Goal: Task Accomplishment & Management: Complete application form

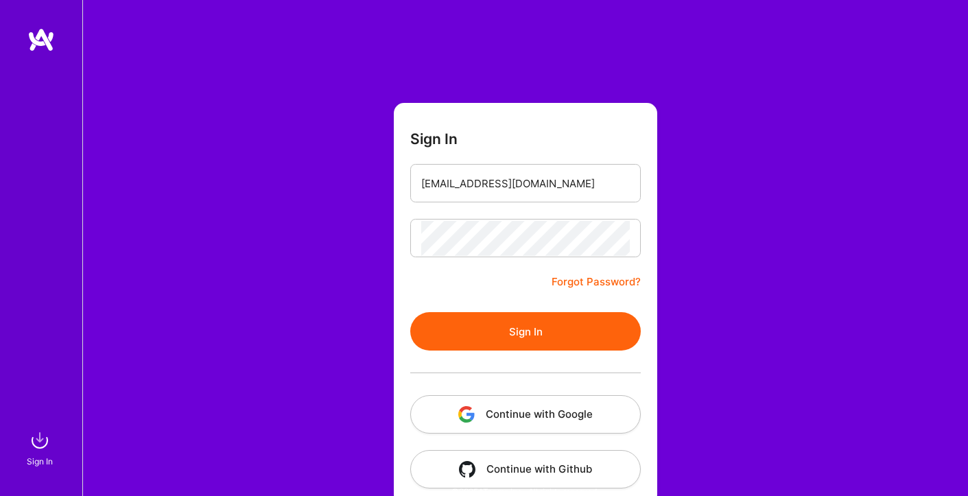
click at [527, 327] on button "Sign In" at bounding box center [525, 331] width 231 height 38
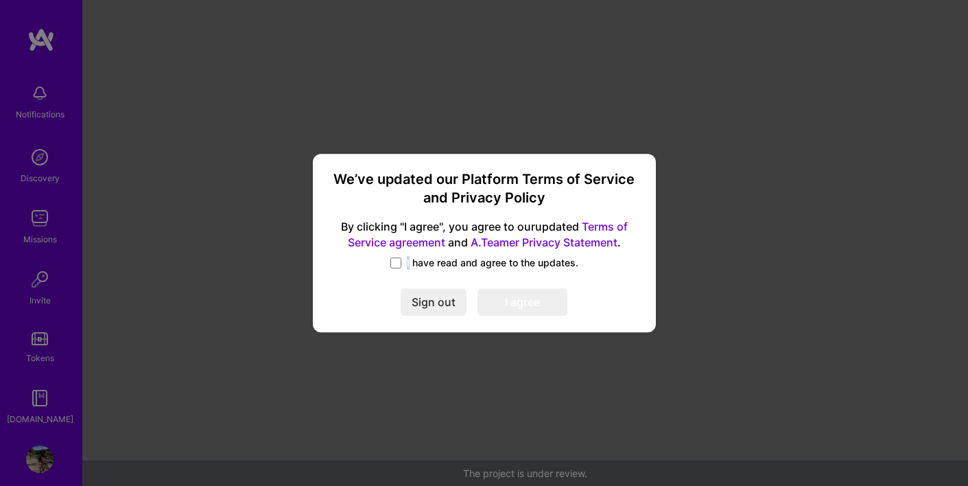
click at [408, 262] on span "I have read and agree to the updates." at bounding box center [493, 263] width 172 height 14
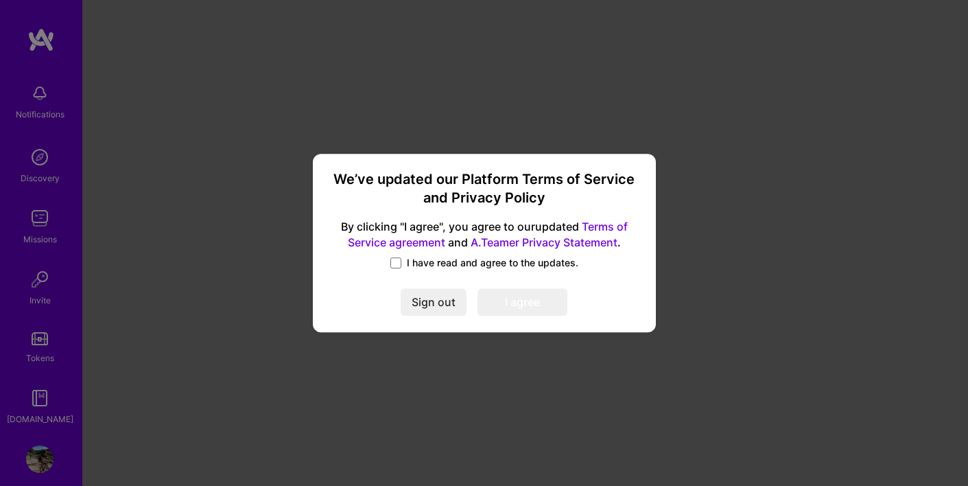
click at [396, 264] on span at bounding box center [396, 262] width 11 height 11
click at [0, 0] on input "I have read and agree to the updates." at bounding box center [0, 0] width 0 height 0
click at [512, 311] on button "I agree" at bounding box center [523, 301] width 90 height 27
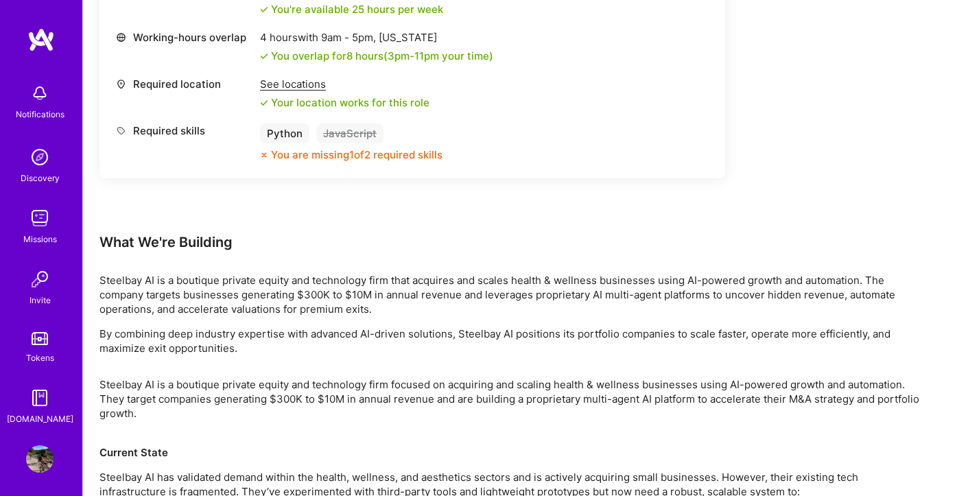
scroll to position [549, 0]
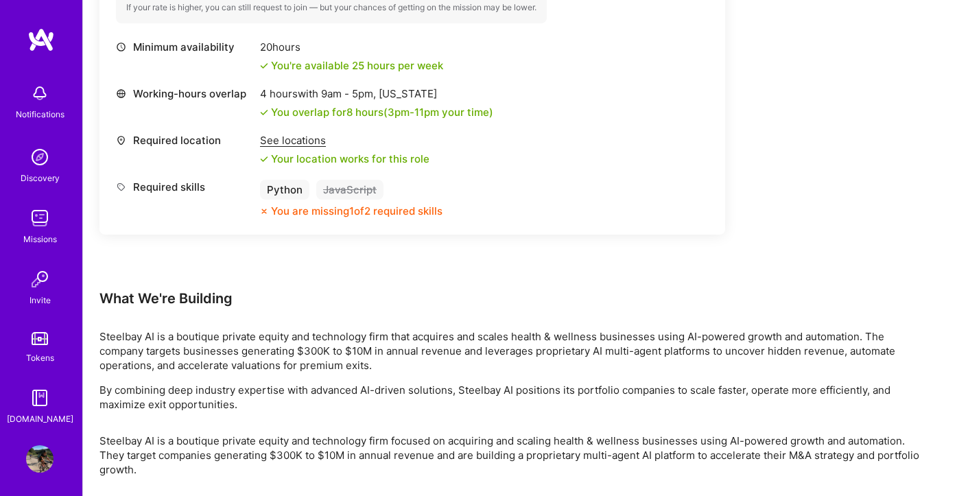
click at [36, 458] on img at bounding box center [39, 458] width 27 height 27
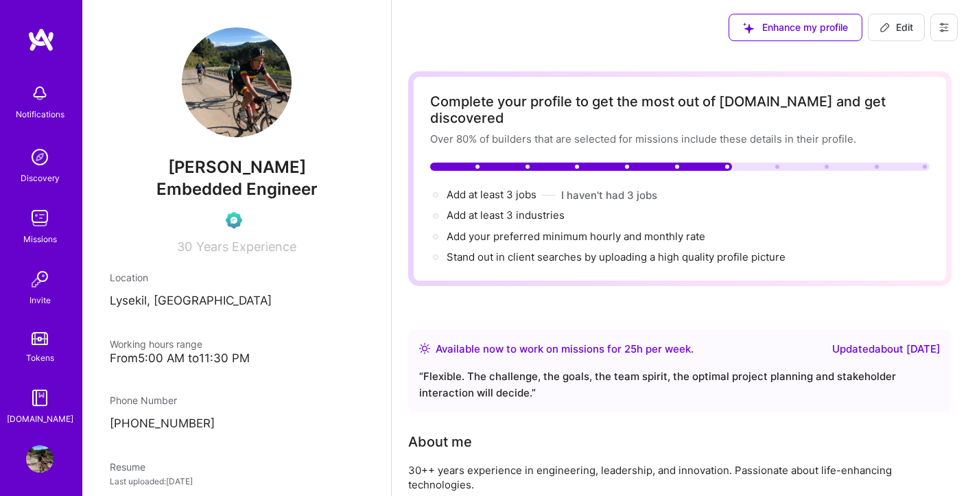
click at [888, 31] on icon at bounding box center [885, 27] width 11 height 11
select select "SE"
select select "Right Now"
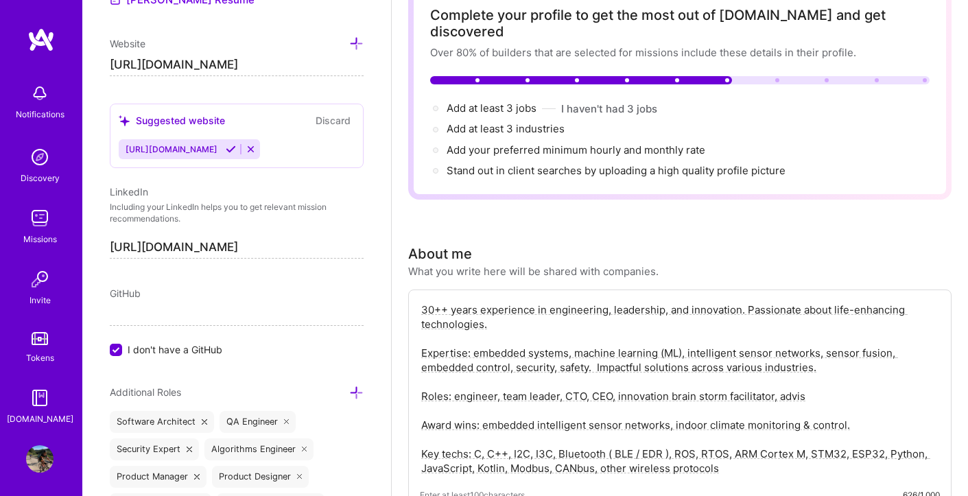
scroll to position [115, 0]
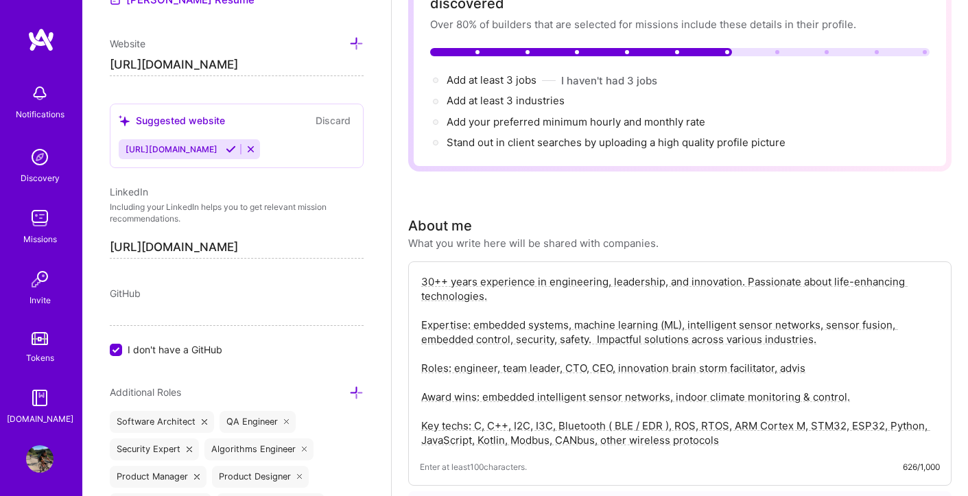
click at [118, 349] on input "I don't have a GitHub" at bounding box center [117, 351] width 12 height 12
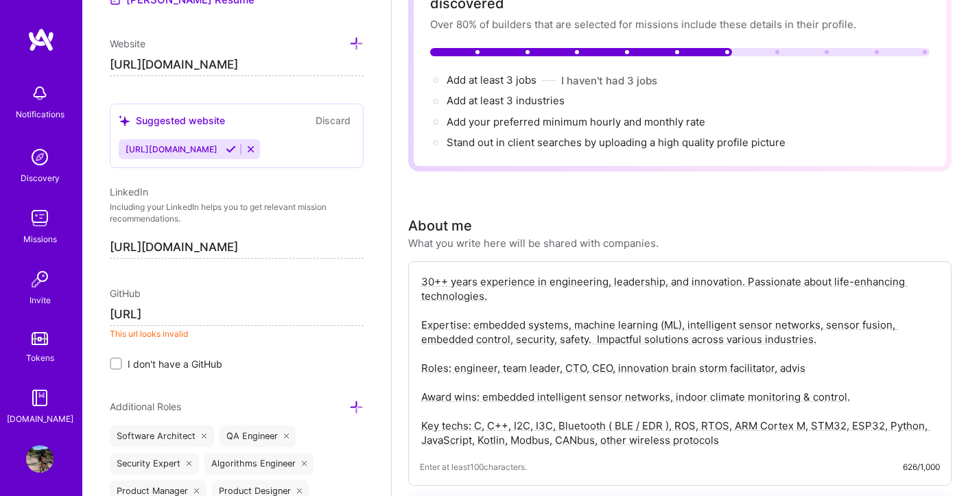
click at [359, 296] on div "Edit photo [PERSON_NAME] Embedded Engineer 30 Years Experience Location This is…" at bounding box center [236, 248] width 309 height 496
drag, startPoint x: 242, startPoint y: 312, endPoint x: 79, endPoint y: 319, distance: 163.5
paste input "[DOMAIN_NAME][URL]"
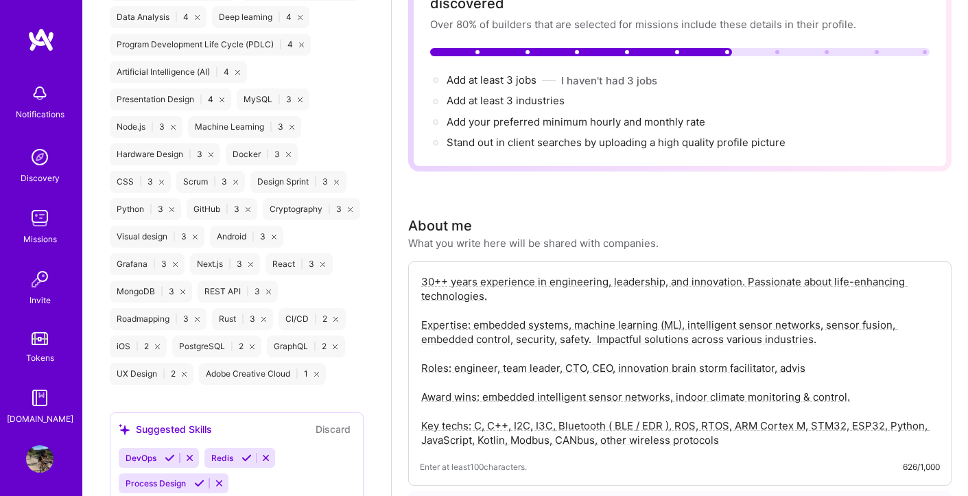
scroll to position [2074, 0]
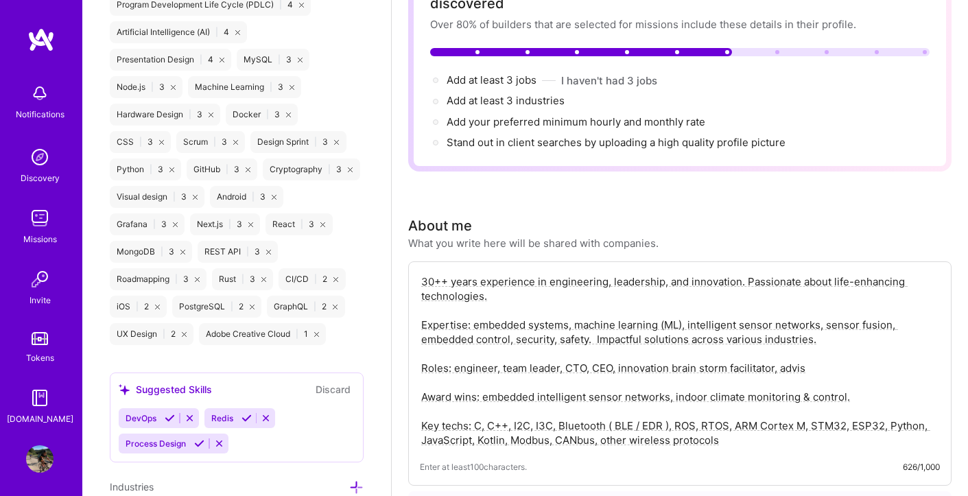
type input "[URL][DOMAIN_NAME]"
click at [138, 181] on div "Python | 3" at bounding box center [145, 170] width 71 height 22
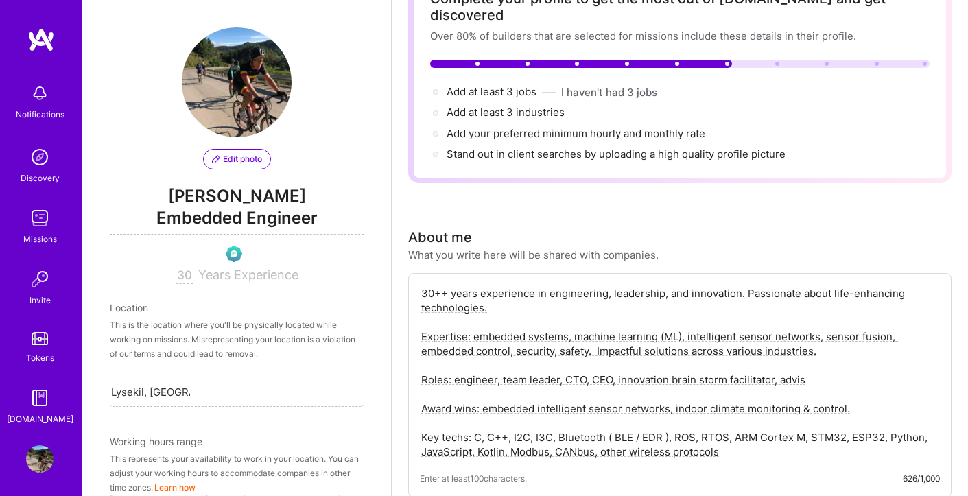
scroll to position [0, 0]
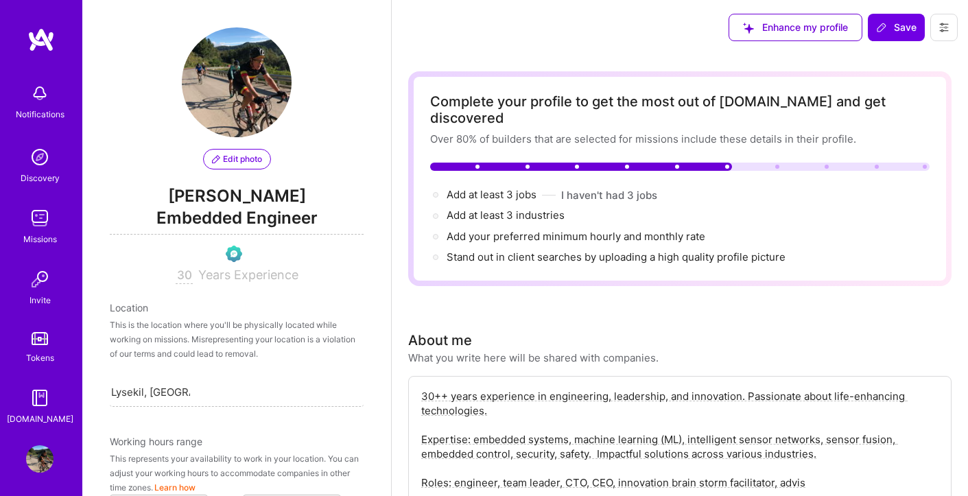
click at [898, 33] on span "Save" at bounding box center [896, 28] width 40 height 14
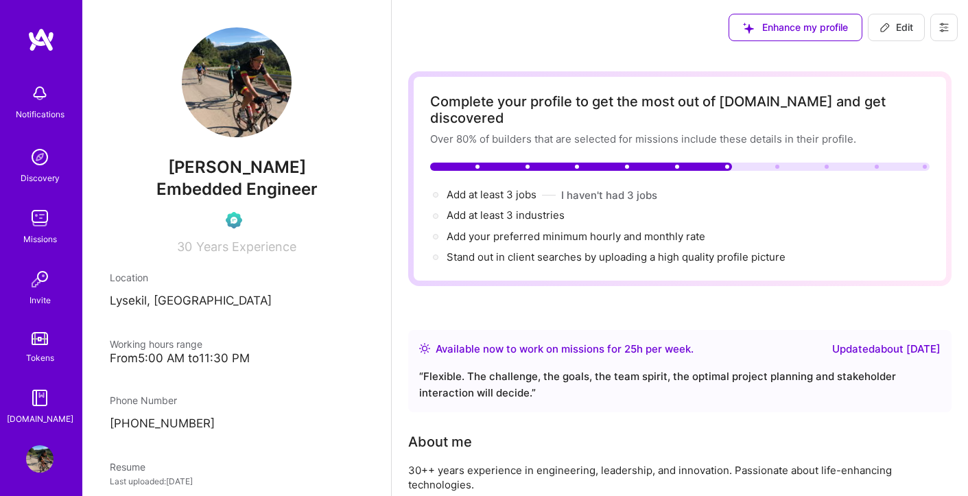
click at [529, 209] on span "Add at least 3 industries →" at bounding box center [506, 215] width 118 height 13
select select "SE"
select select "Right Now"
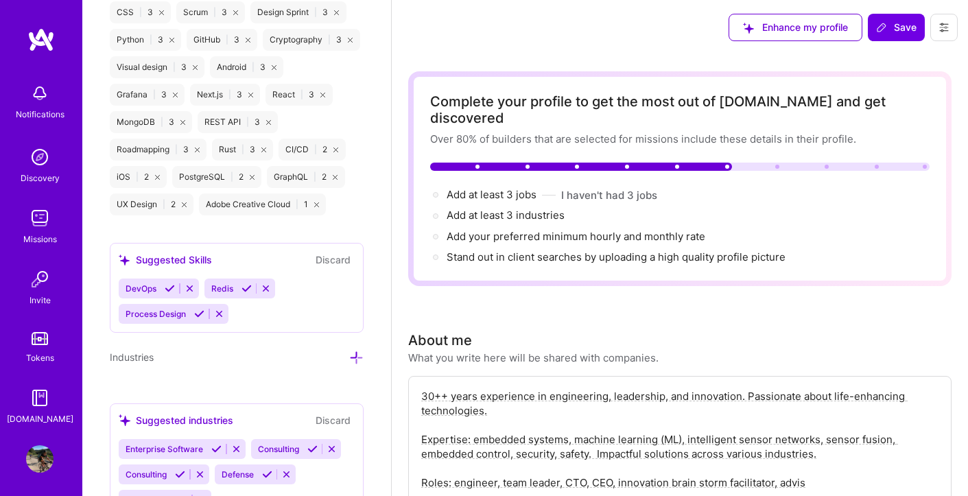
scroll to position [2371, 0]
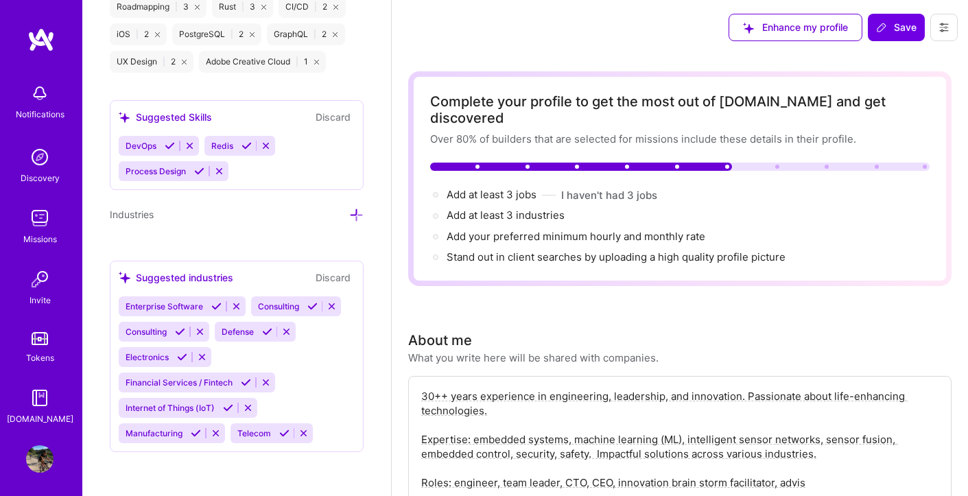
click at [161, 308] on span "Enterprise Software" at bounding box center [165, 306] width 78 height 10
click at [217, 306] on icon at bounding box center [216, 306] width 10 height 10
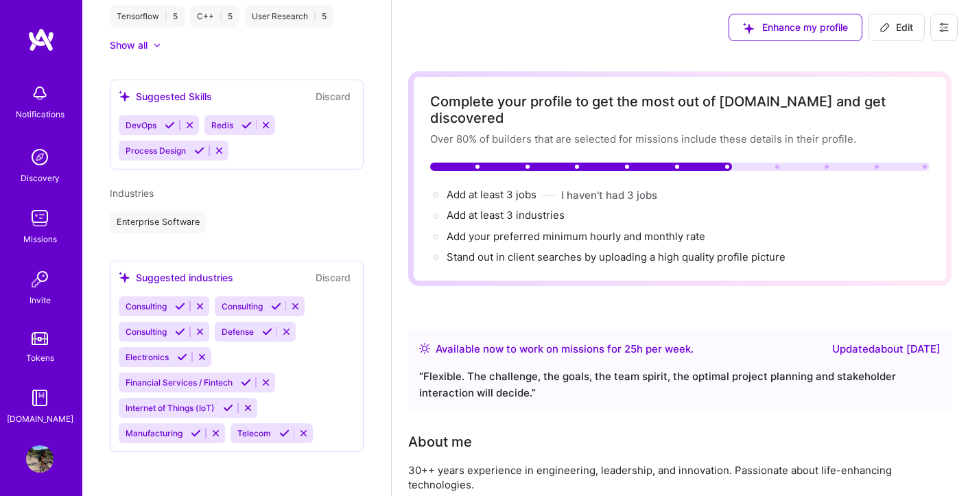
scroll to position [1052, 0]
click at [266, 331] on icon at bounding box center [267, 332] width 10 height 10
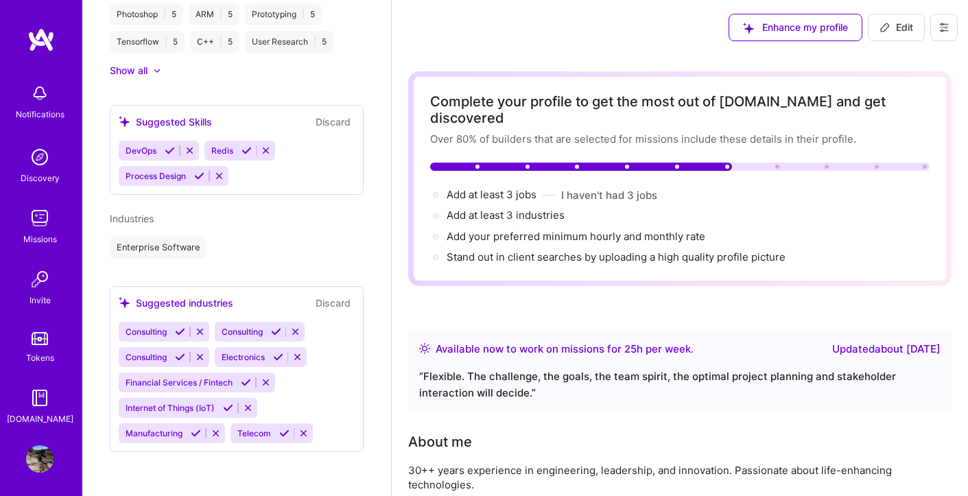
scroll to position [1027, 0]
click at [227, 408] on icon at bounding box center [228, 408] width 10 height 10
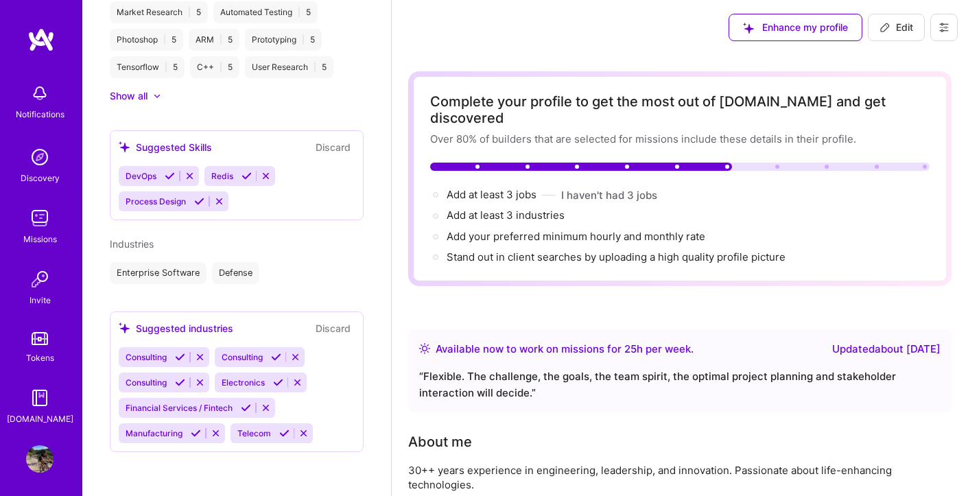
scroll to position [1001, 0]
click at [196, 436] on icon at bounding box center [196, 433] width 10 height 10
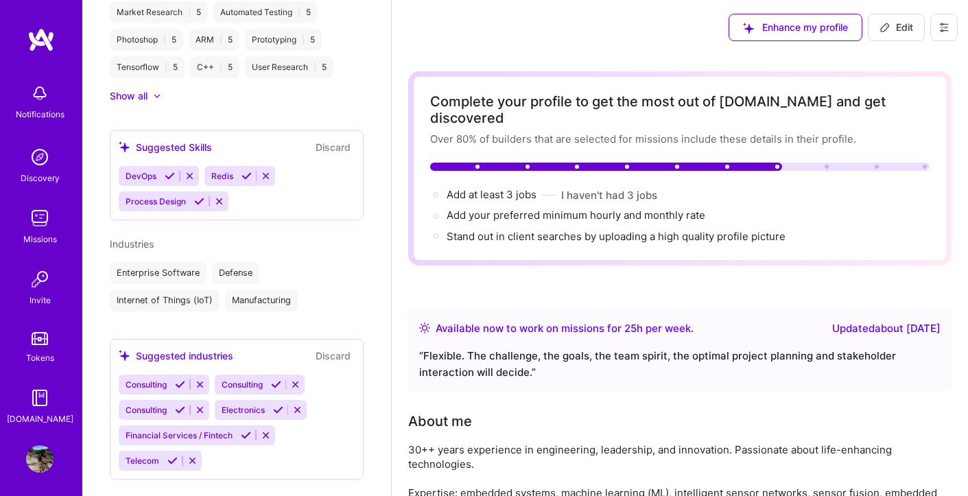
click at [281, 410] on icon at bounding box center [278, 410] width 10 height 10
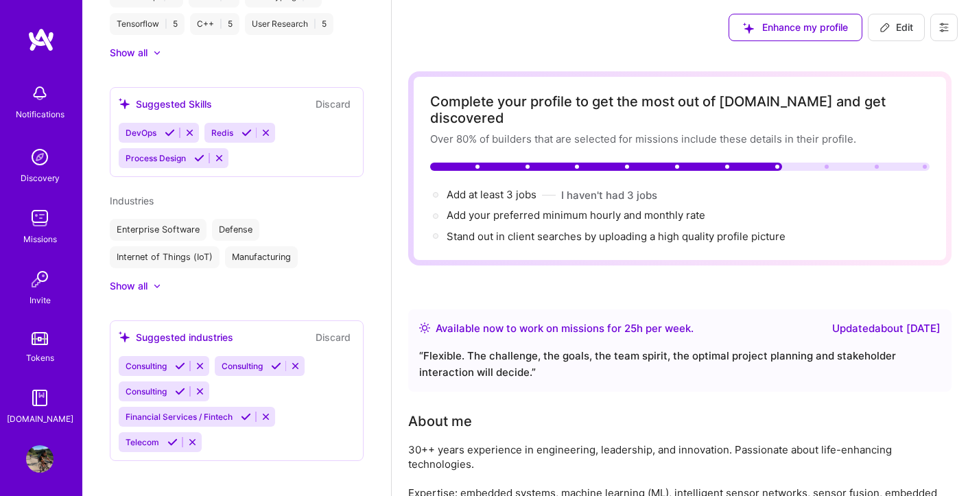
scroll to position [1047, 0]
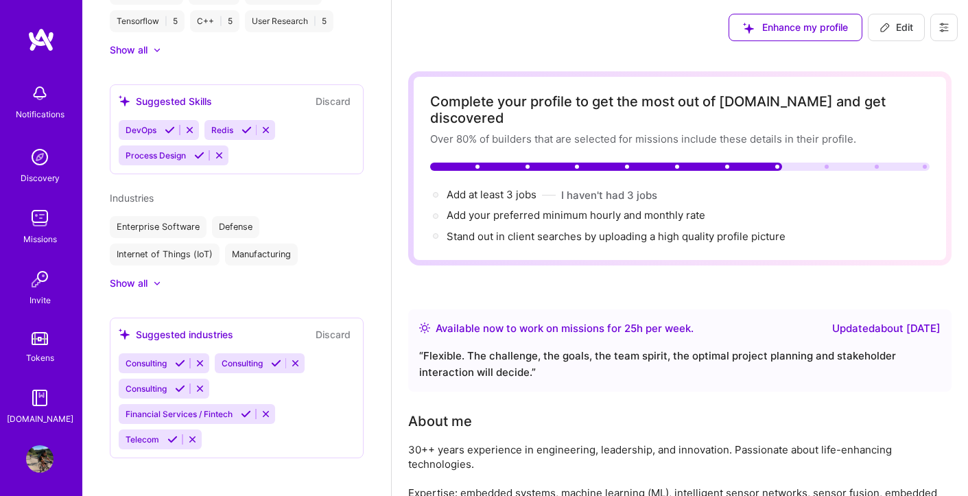
click at [277, 366] on icon at bounding box center [276, 363] width 10 height 10
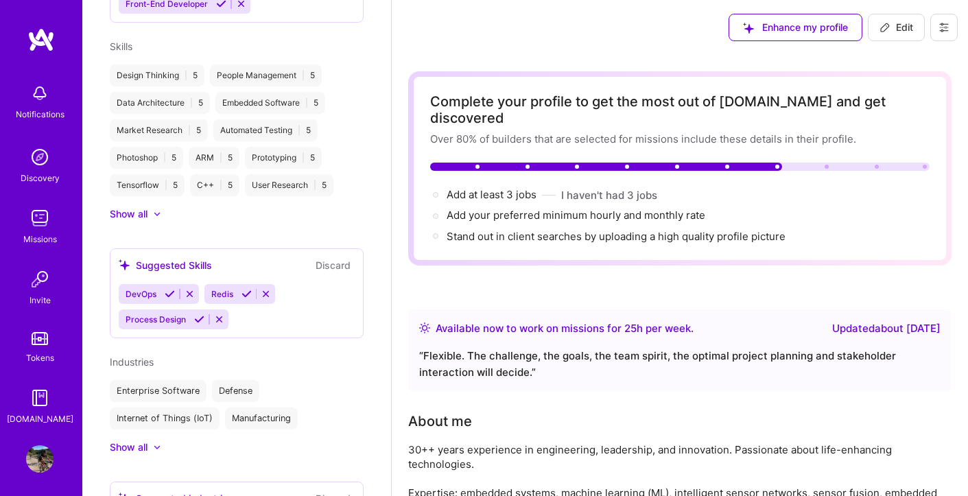
scroll to position [864, 0]
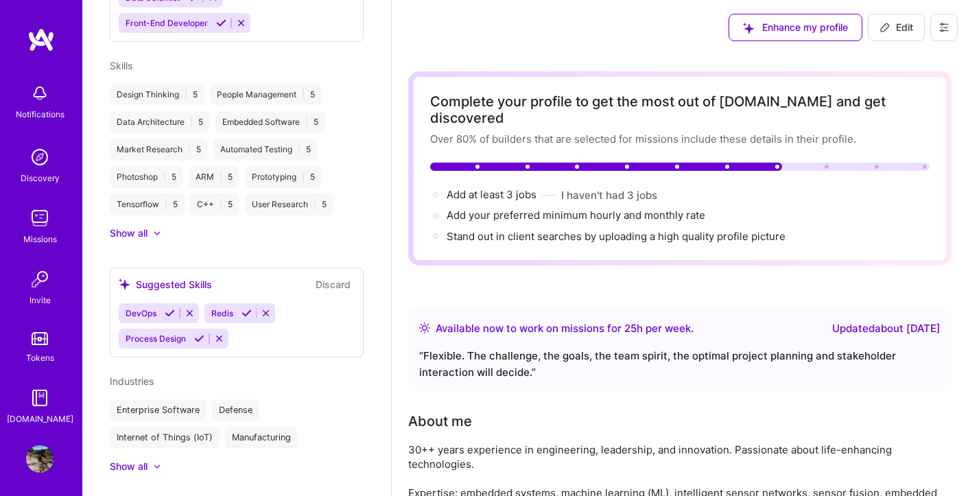
click at [198, 338] on icon at bounding box center [199, 339] width 10 height 10
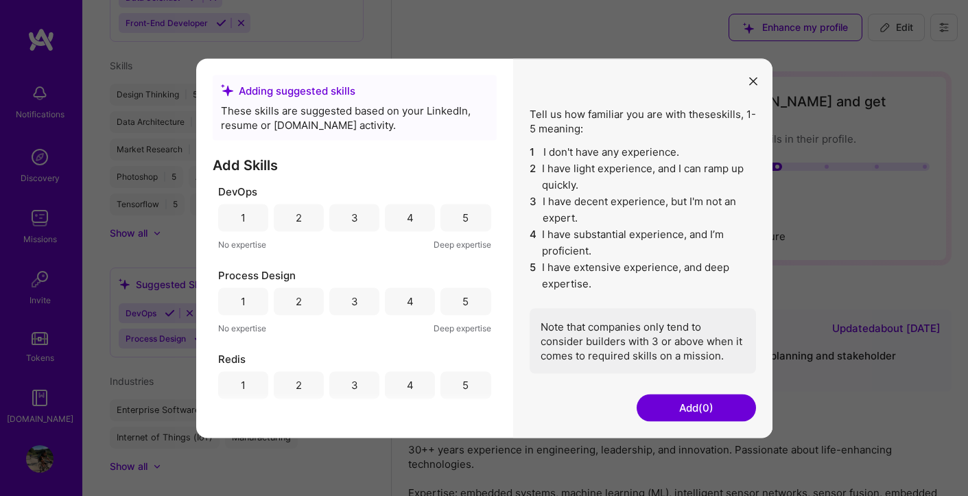
click at [408, 222] on div "4" at bounding box center [410, 218] width 7 height 14
click at [669, 405] on button "Add (1)" at bounding box center [696, 407] width 119 height 27
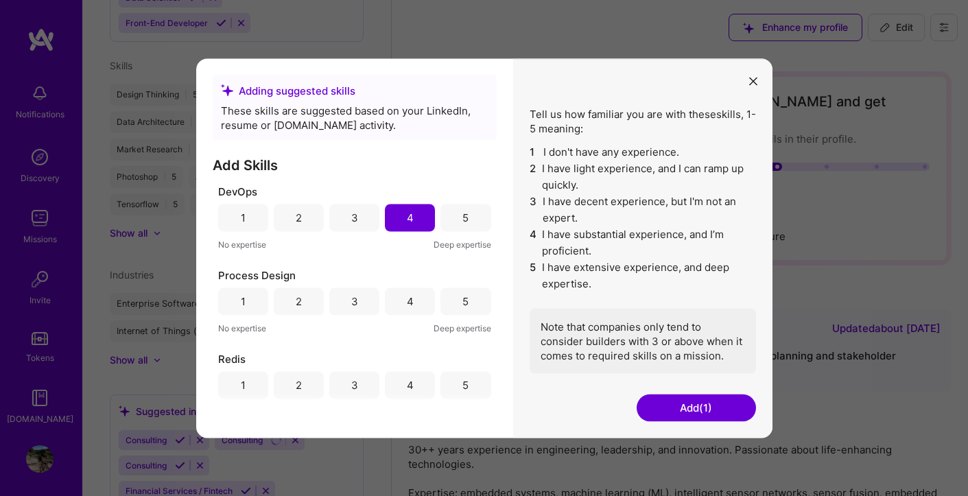
click at [408, 307] on div "4" at bounding box center [410, 301] width 7 height 14
click at [662, 410] on button "Add (2)" at bounding box center [696, 407] width 119 height 27
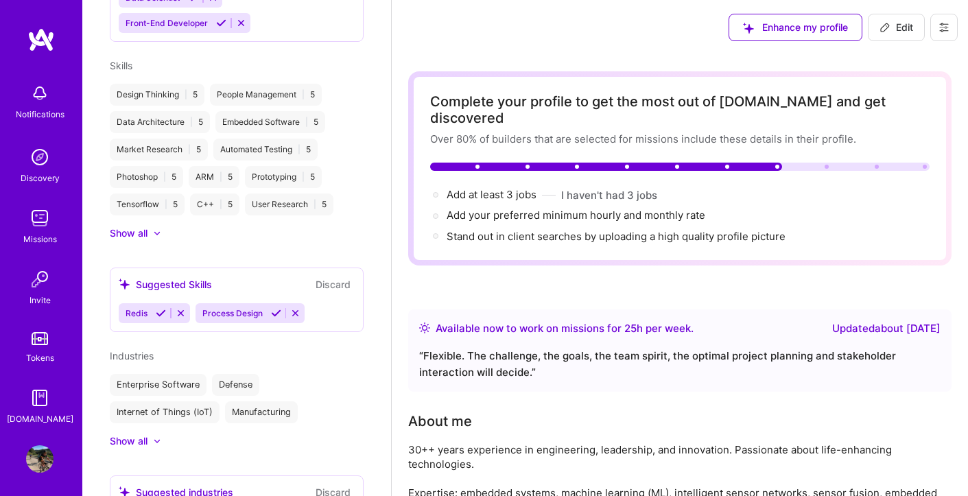
click at [277, 313] on icon at bounding box center [276, 313] width 10 height 10
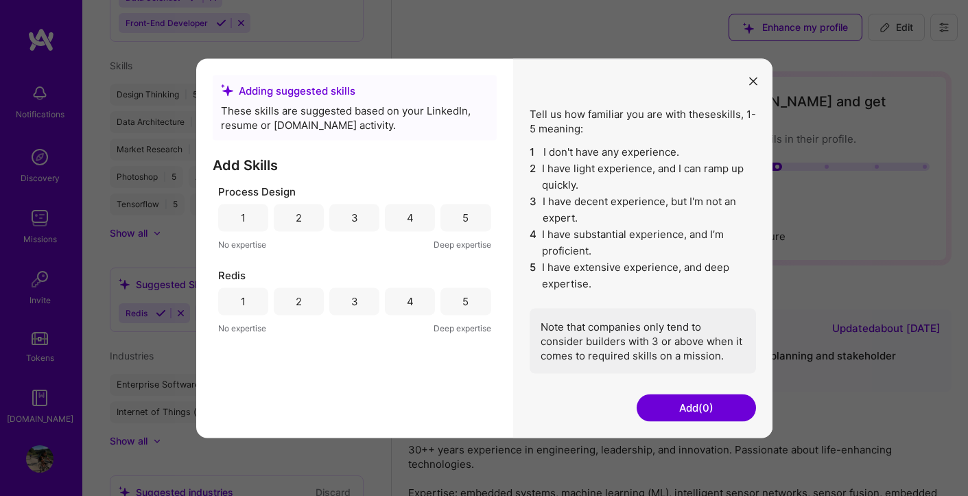
click at [408, 219] on div "4" at bounding box center [410, 218] width 7 height 14
click at [653, 403] on button "Add (1)" at bounding box center [696, 407] width 119 height 27
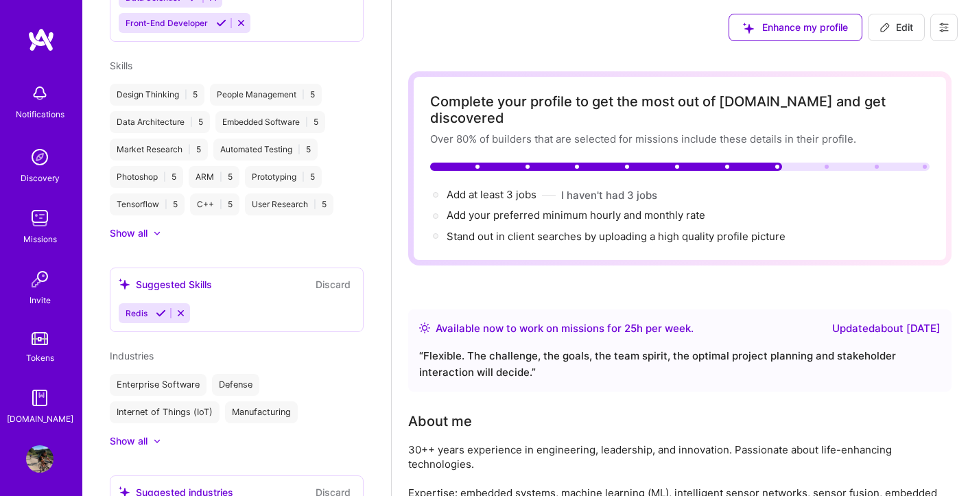
click at [180, 312] on icon at bounding box center [181, 313] width 10 height 10
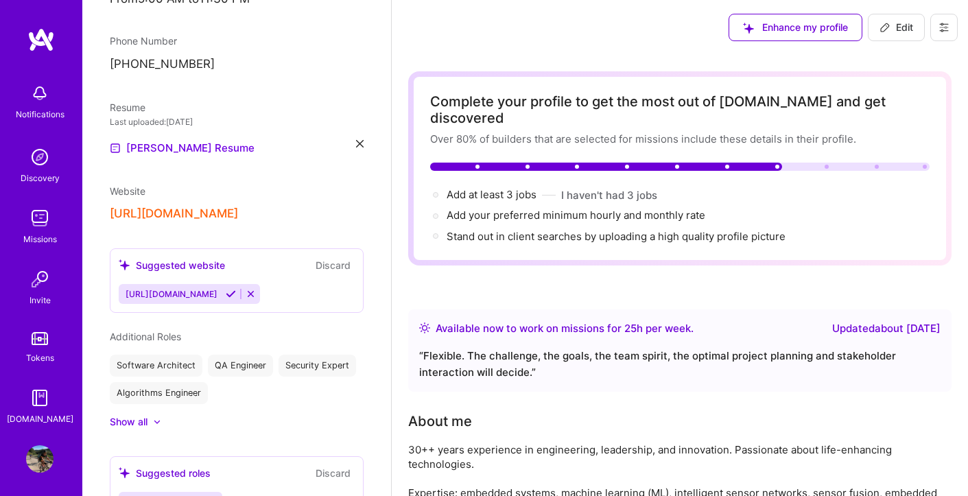
scroll to position [352, 0]
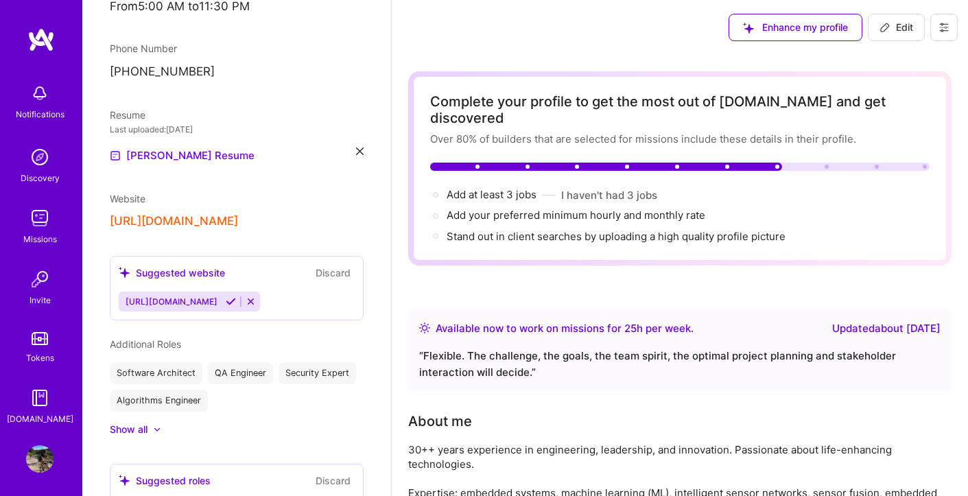
click at [226, 303] on icon at bounding box center [231, 302] width 10 height 10
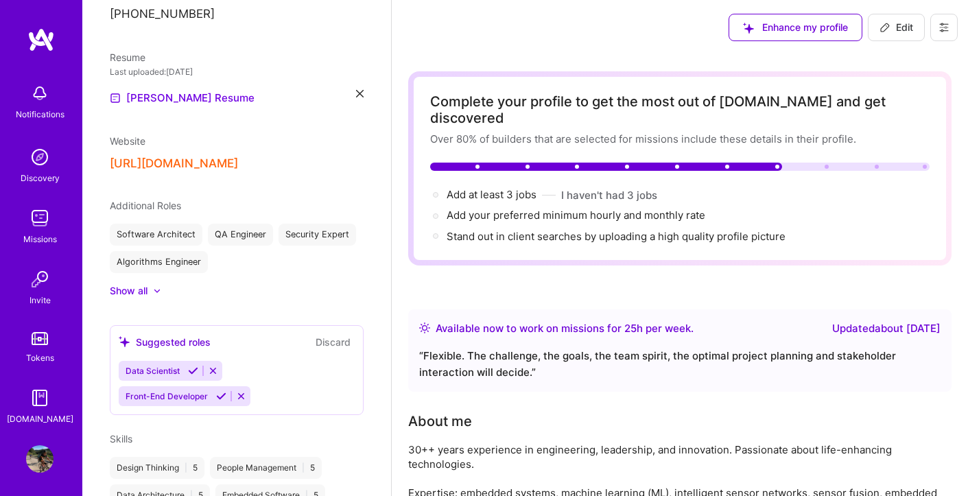
scroll to position [421, 0]
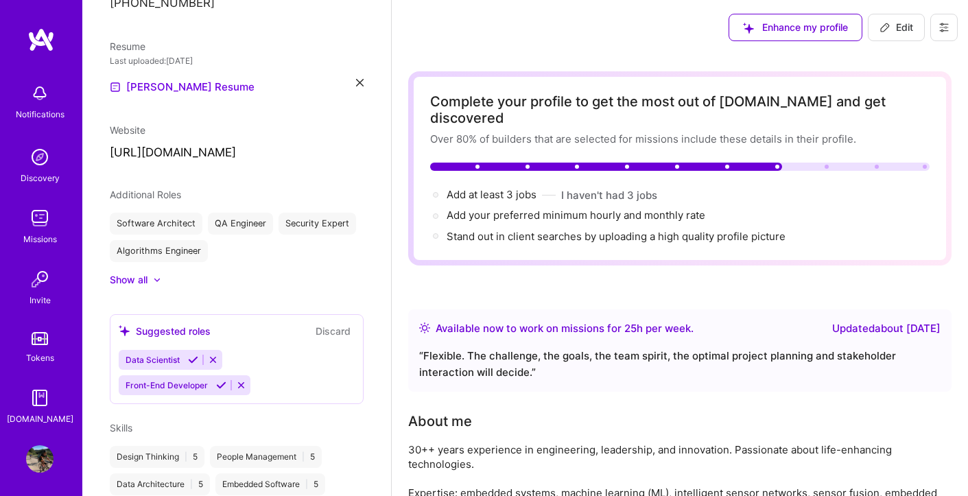
click at [195, 360] on icon at bounding box center [193, 360] width 10 height 10
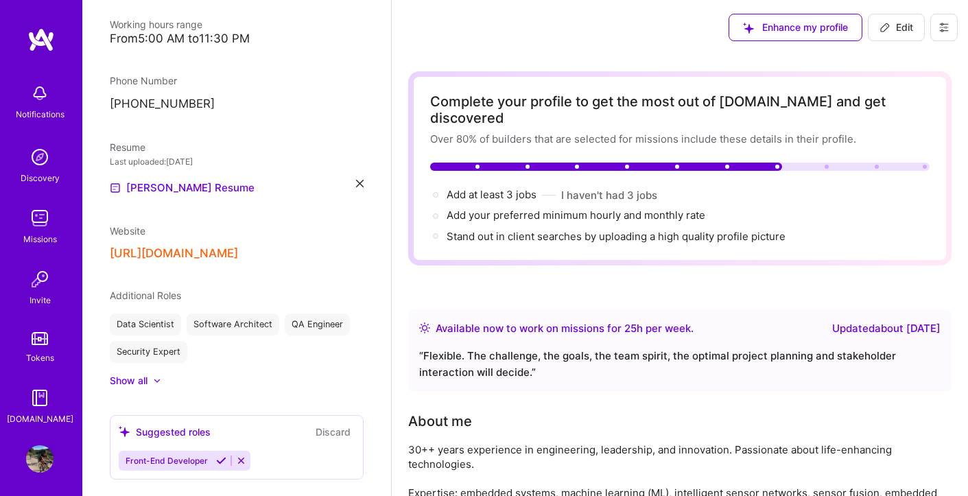
scroll to position [283, 0]
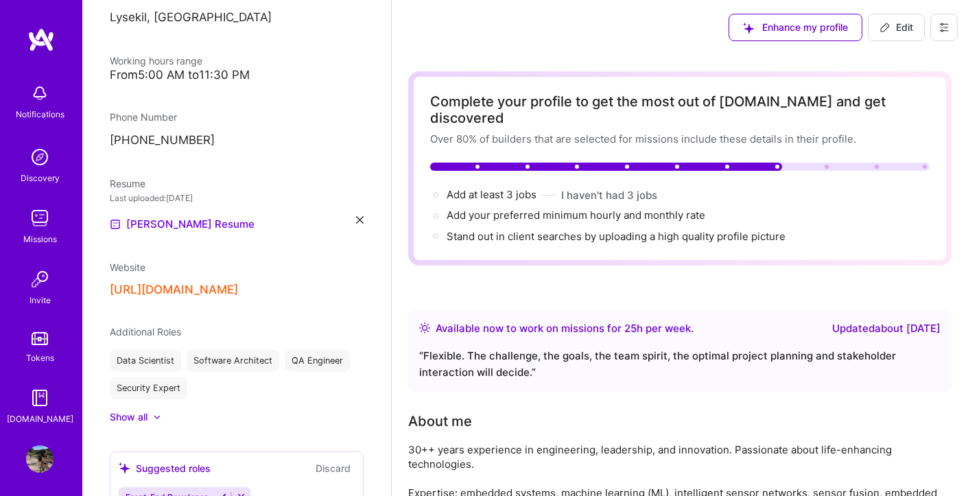
click at [594, 188] on button "I haven't had 3 jobs" at bounding box center [609, 195] width 96 height 14
click at [525, 188] on span "Add at least 3 jobs →" at bounding box center [492, 194] width 90 height 13
select select "SE"
select select "Right Now"
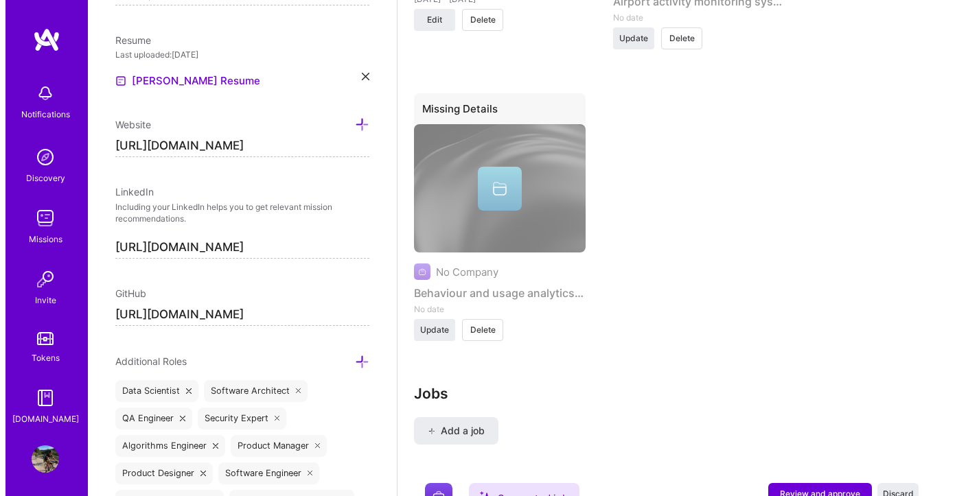
scroll to position [4999, 0]
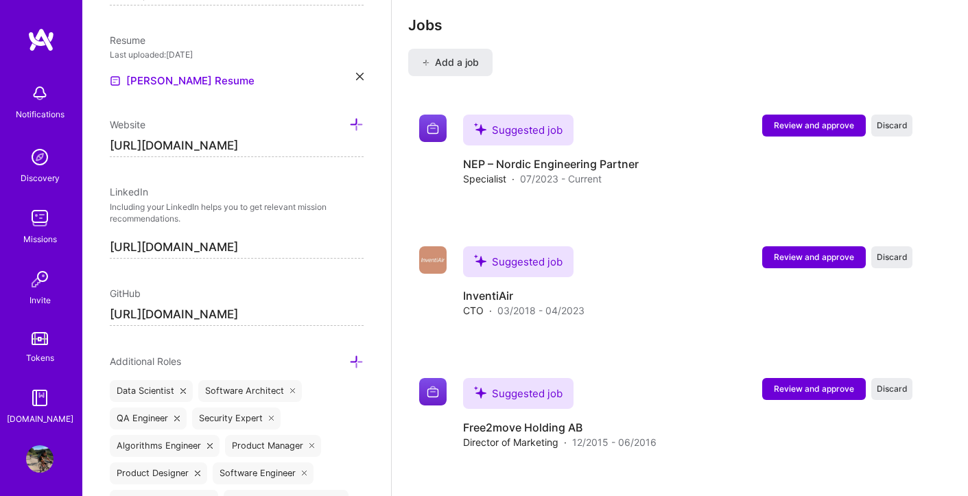
click at [810, 251] on span "Review and approve" at bounding box center [814, 257] width 80 height 12
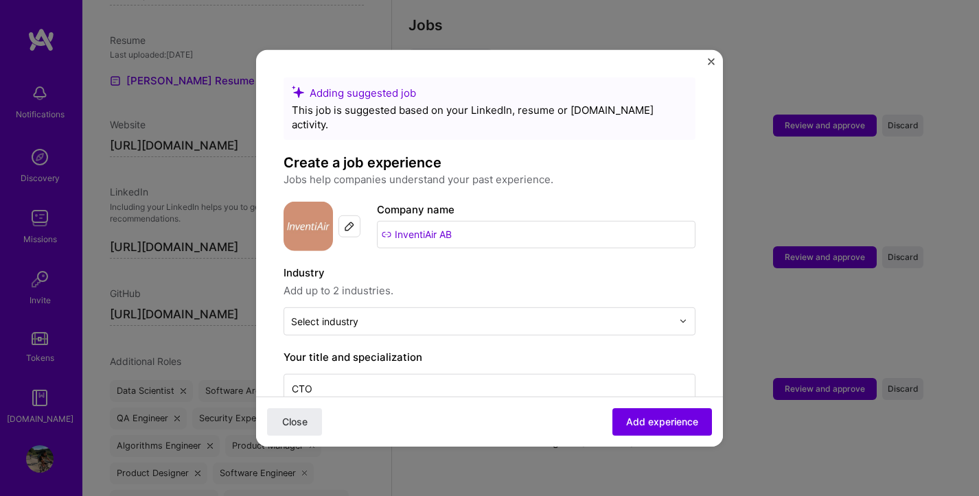
click at [635, 423] on span "Add experience" at bounding box center [662, 422] width 72 height 14
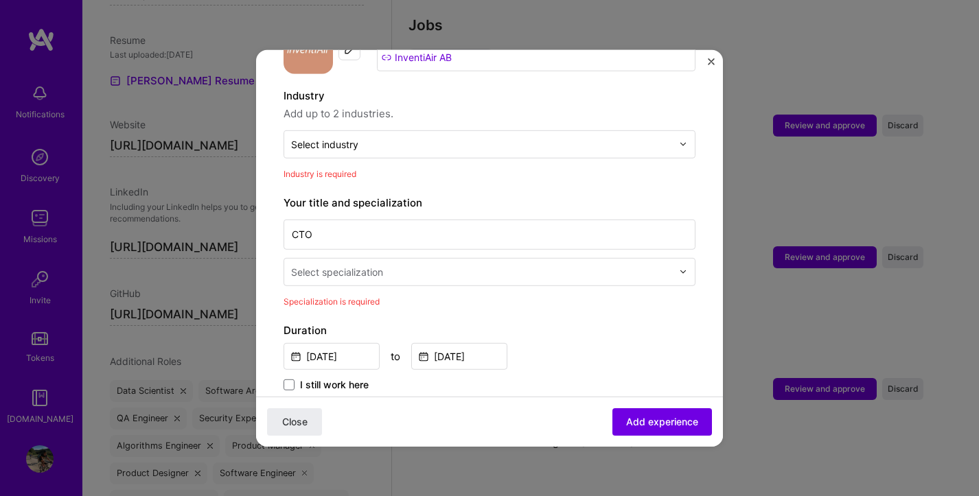
scroll to position [200, 0]
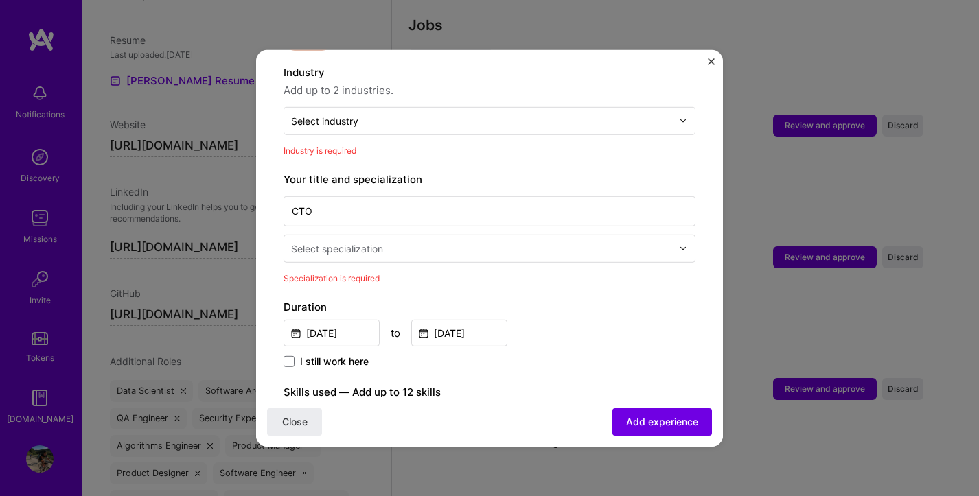
click at [456, 241] on input "text" at bounding box center [483, 248] width 384 height 14
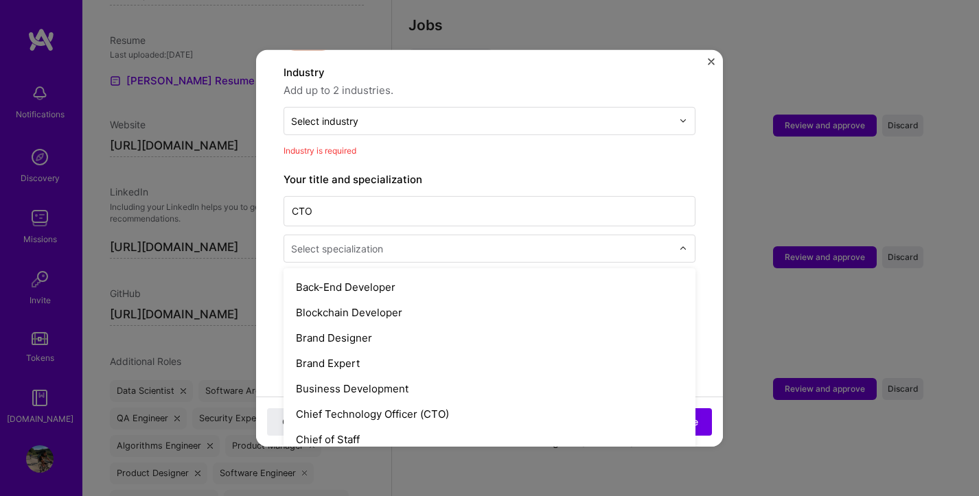
scroll to position [252, 0]
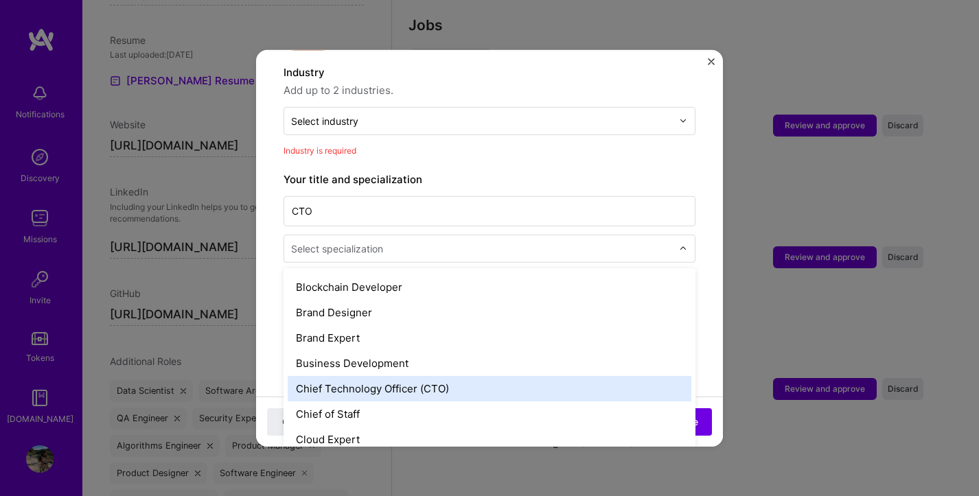
click at [438, 379] on div "Chief Technology Officer (CTO)" at bounding box center [490, 387] width 404 height 25
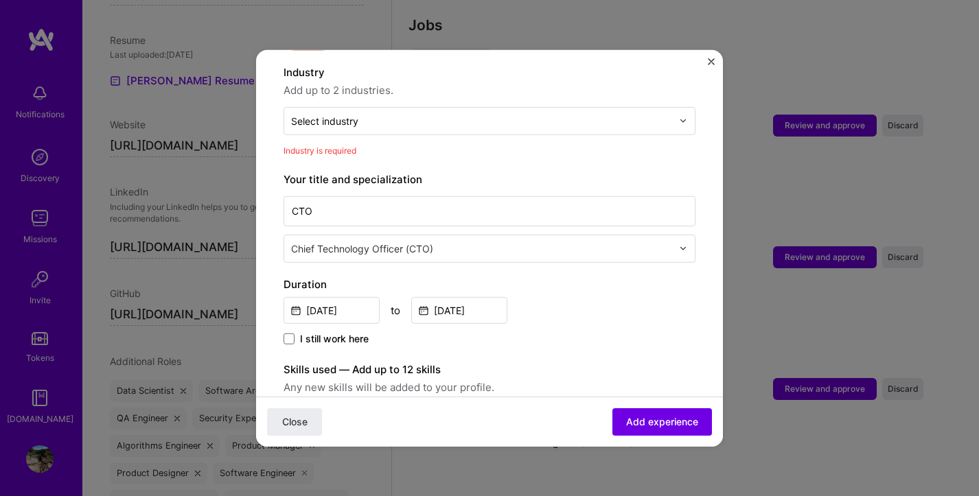
click at [635, 423] on span "Add experience" at bounding box center [662, 422] width 72 height 14
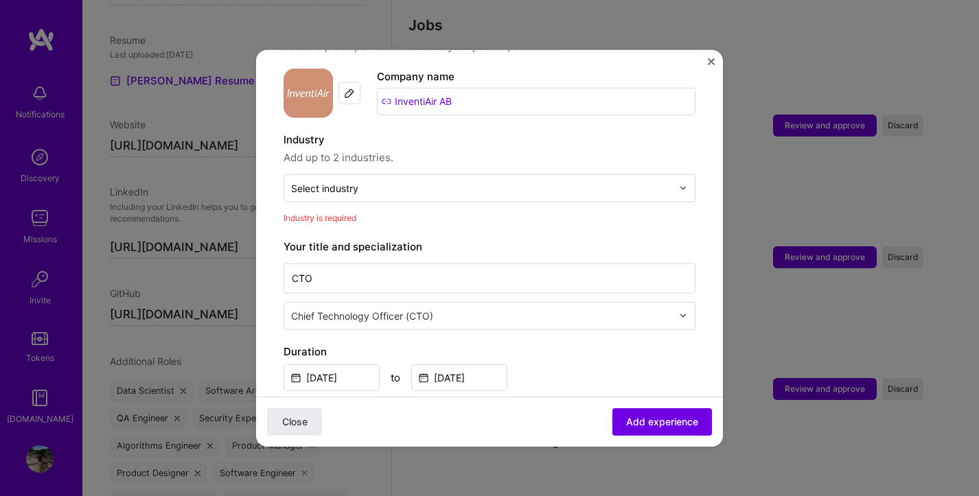
scroll to position [132, 0]
click at [456, 184] on div "Select industry 0" at bounding box center [481, 189] width 395 height 27
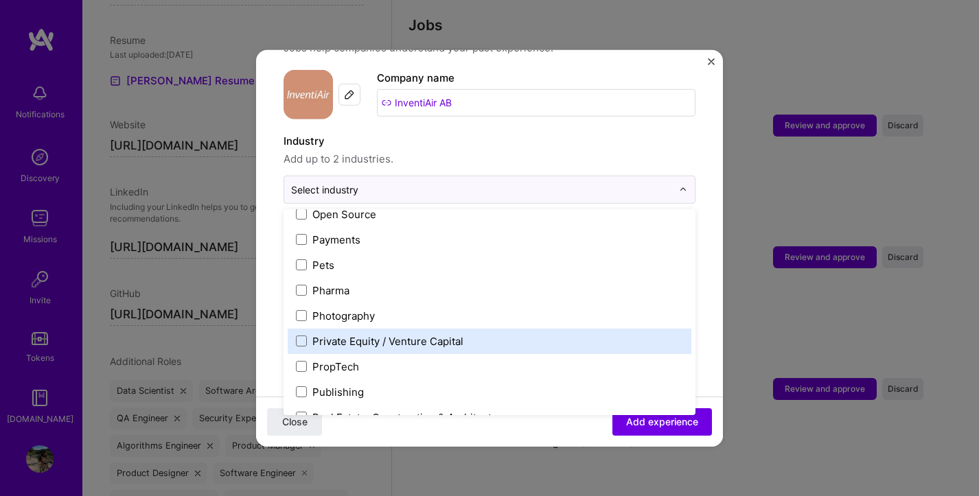
scroll to position [2402, 0]
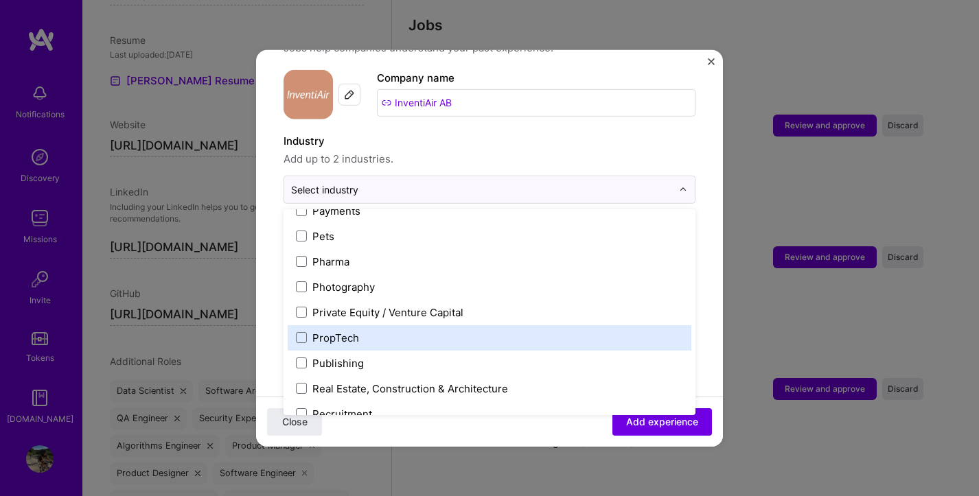
click at [297, 332] on span at bounding box center [301, 337] width 11 height 11
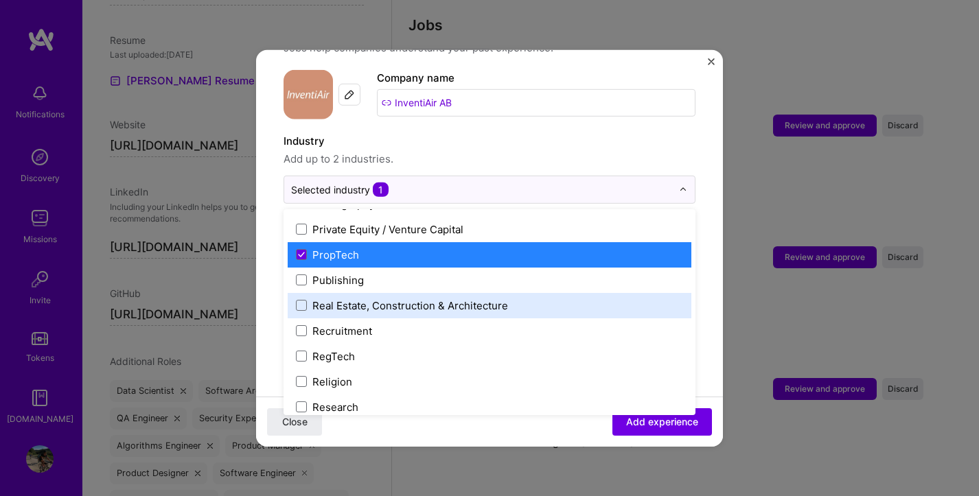
scroll to position [2494, 0]
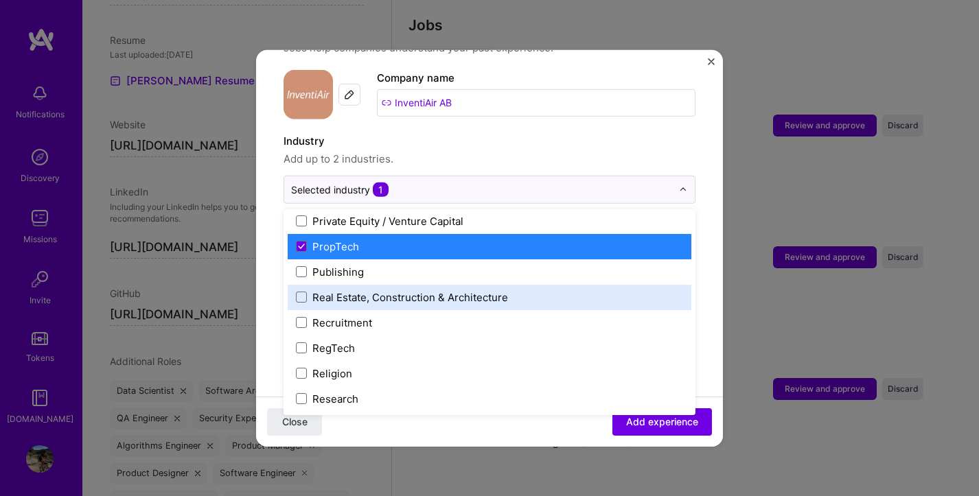
click at [302, 292] on span at bounding box center [301, 297] width 11 height 11
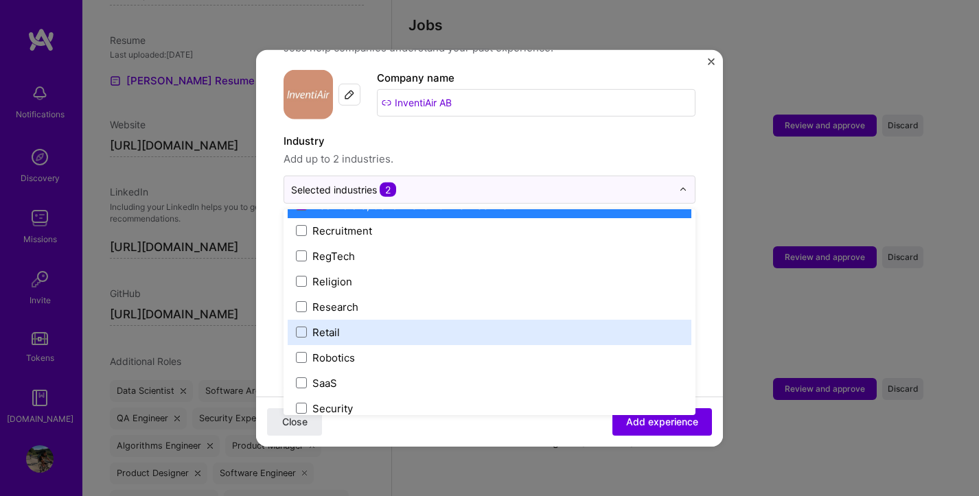
scroll to position [2608, 0]
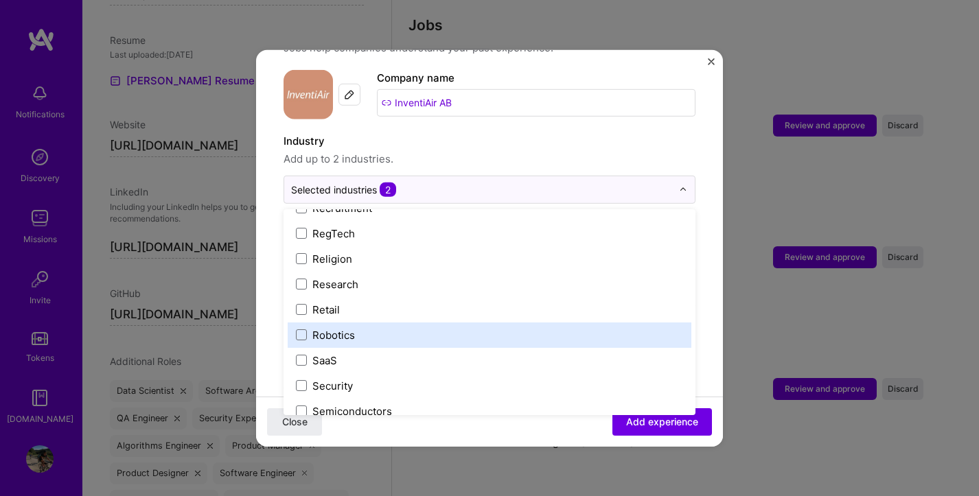
click at [301, 329] on span at bounding box center [301, 334] width 11 height 11
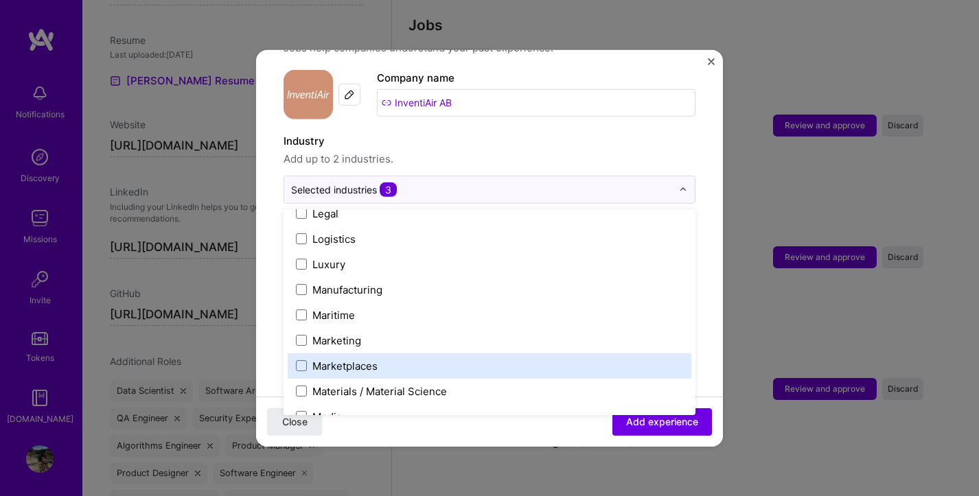
scroll to position [1944, 0]
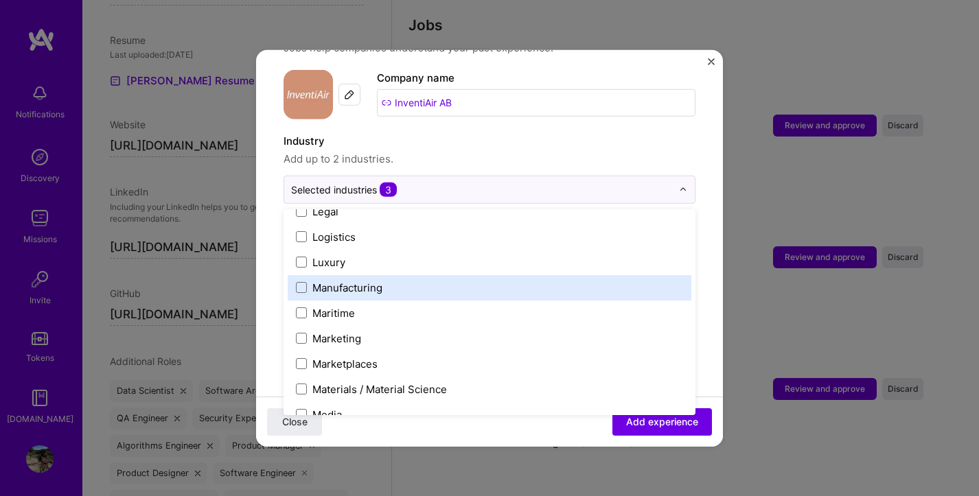
click at [303, 282] on span at bounding box center [301, 287] width 11 height 11
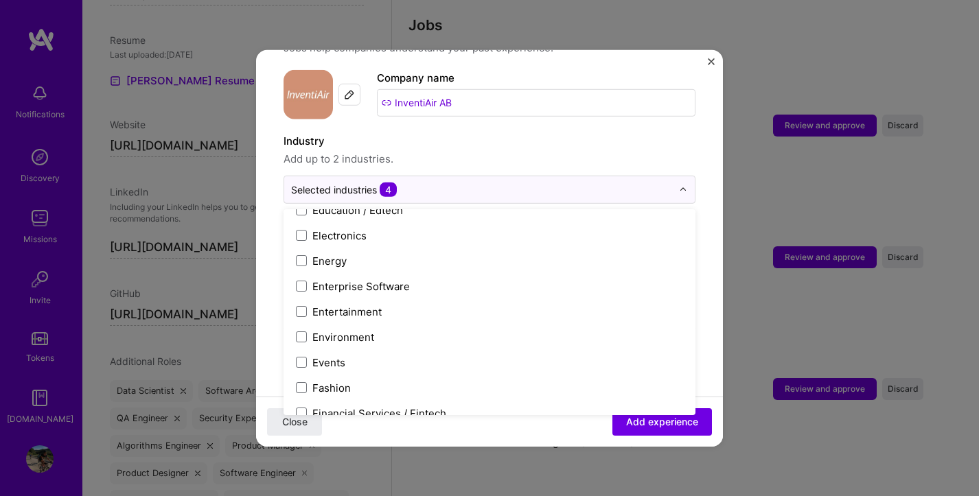
scroll to position [1235, 0]
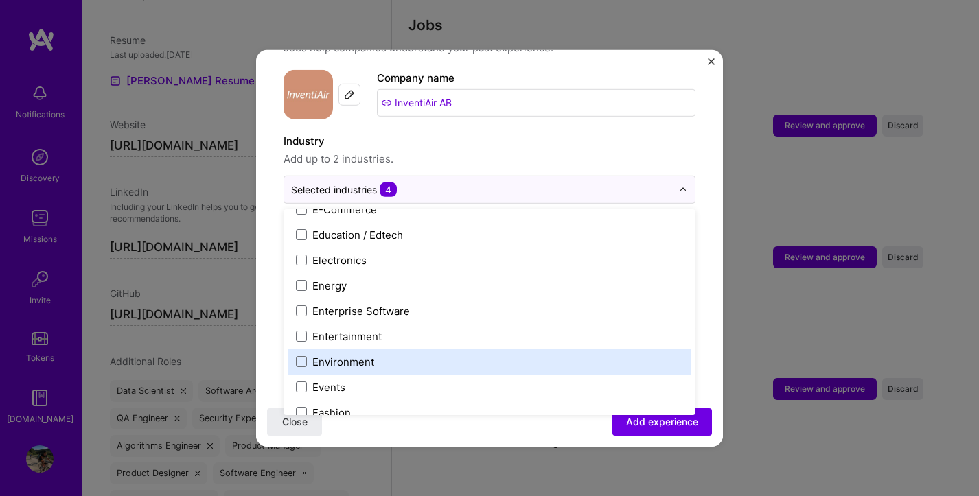
click at [301, 356] on span at bounding box center [301, 361] width 11 height 11
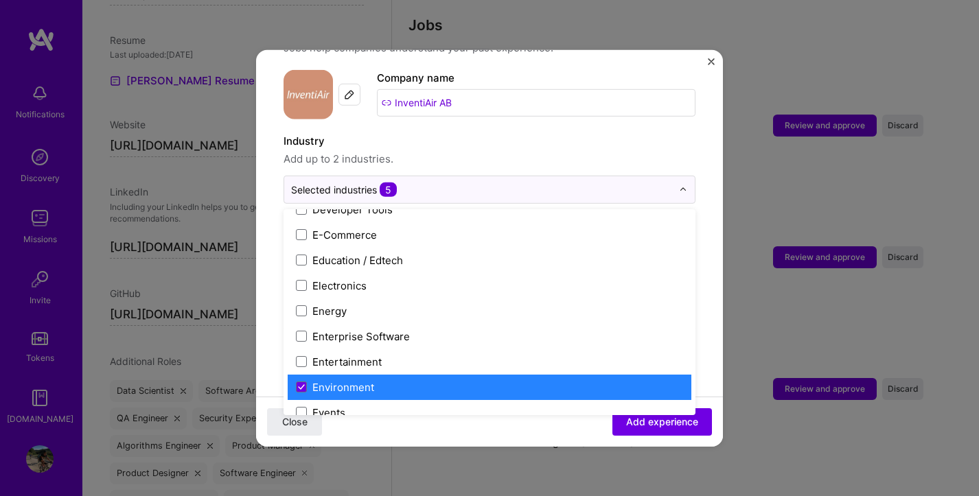
scroll to position [1167, 0]
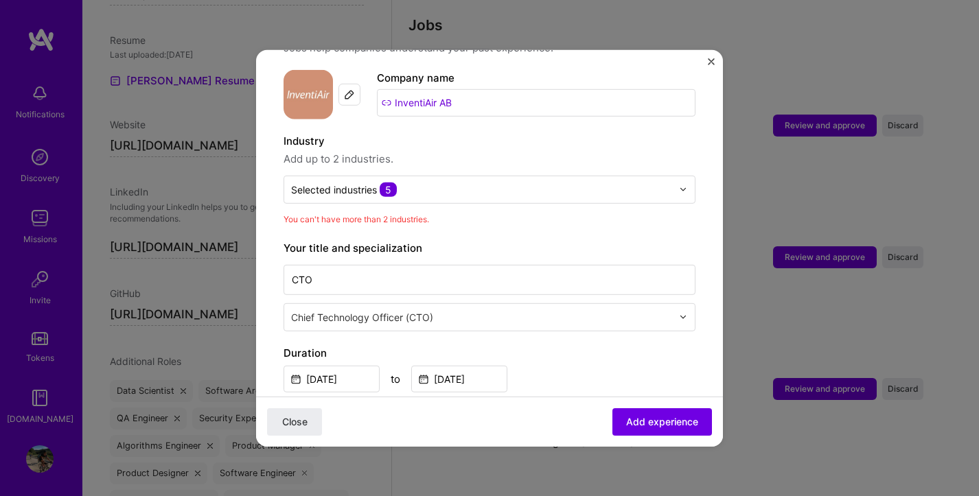
click at [643, 423] on span "Add experience" at bounding box center [662, 422] width 72 height 14
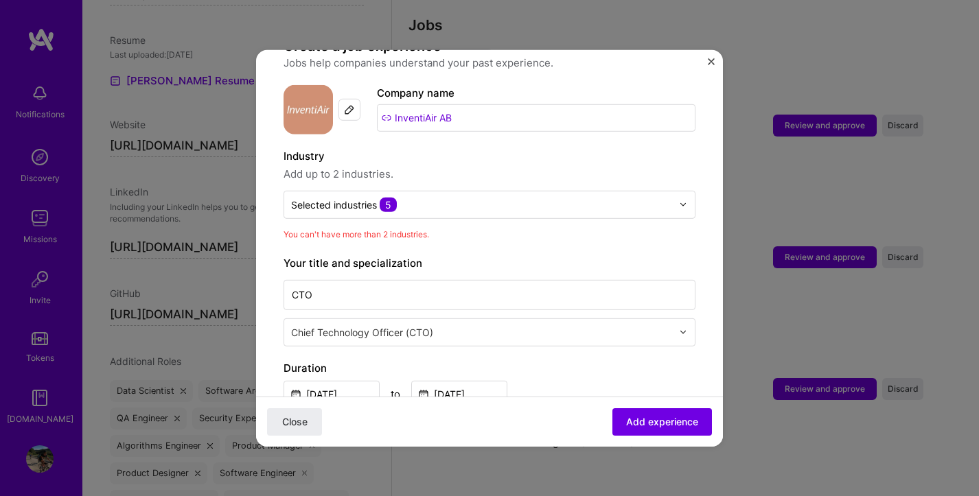
scroll to position [109, 0]
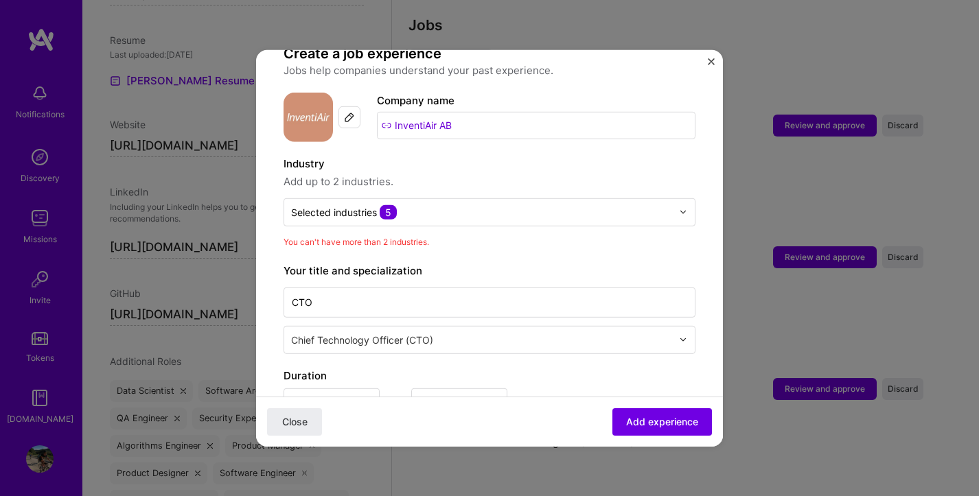
click at [679, 208] on img at bounding box center [683, 212] width 8 height 8
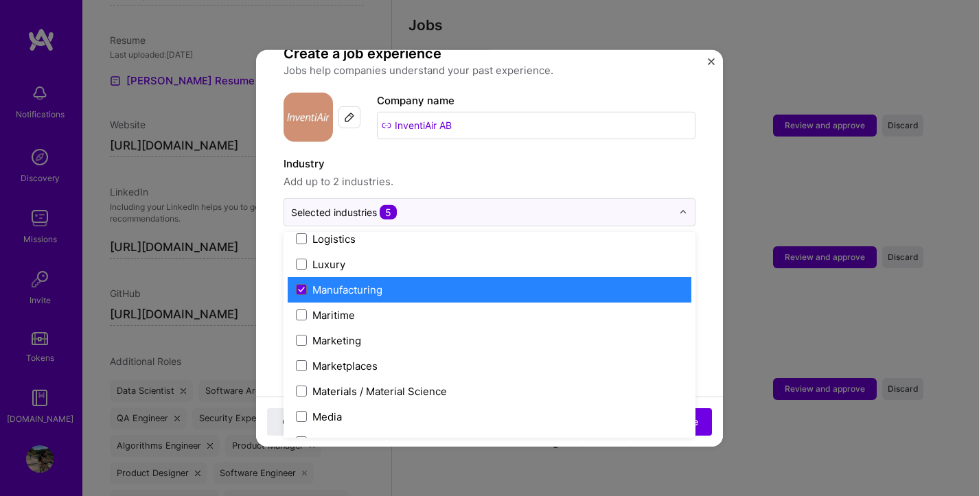
scroll to position [1968, 0]
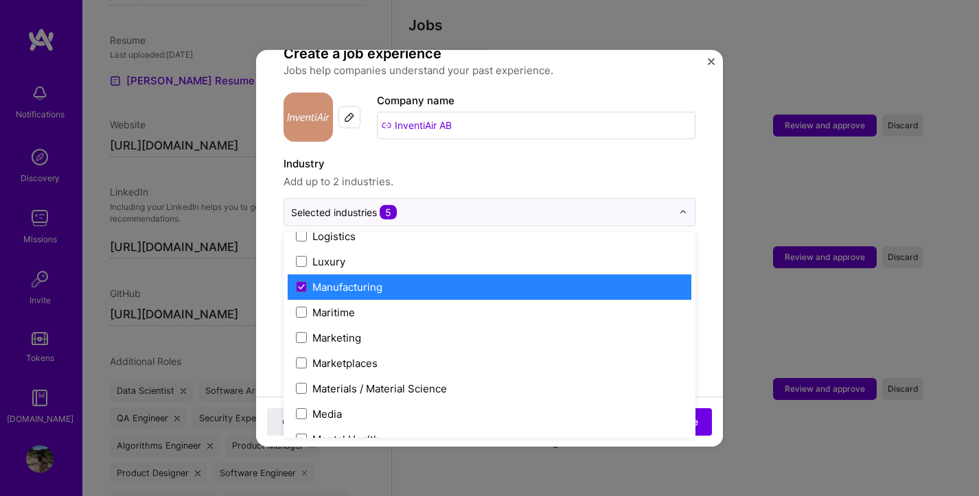
click at [305, 281] on span at bounding box center [301, 286] width 11 height 11
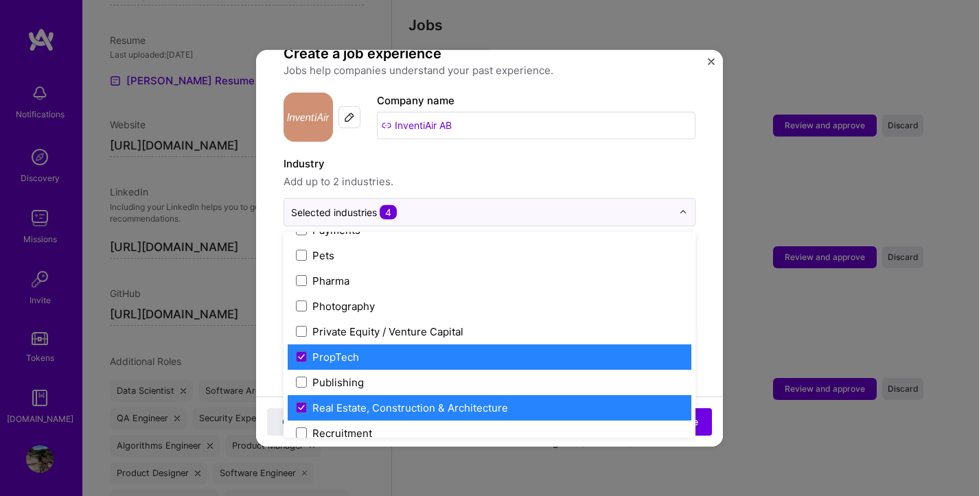
scroll to position [2425, 0]
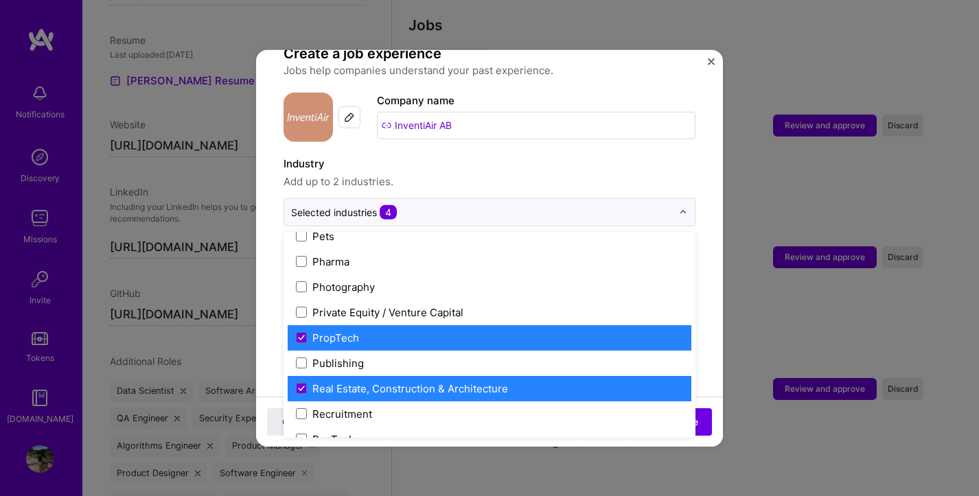
click at [303, 386] on icon at bounding box center [301, 388] width 5 height 4
click at [303, 383] on span at bounding box center [301, 388] width 11 height 11
click at [303, 386] on icon at bounding box center [301, 388] width 5 height 4
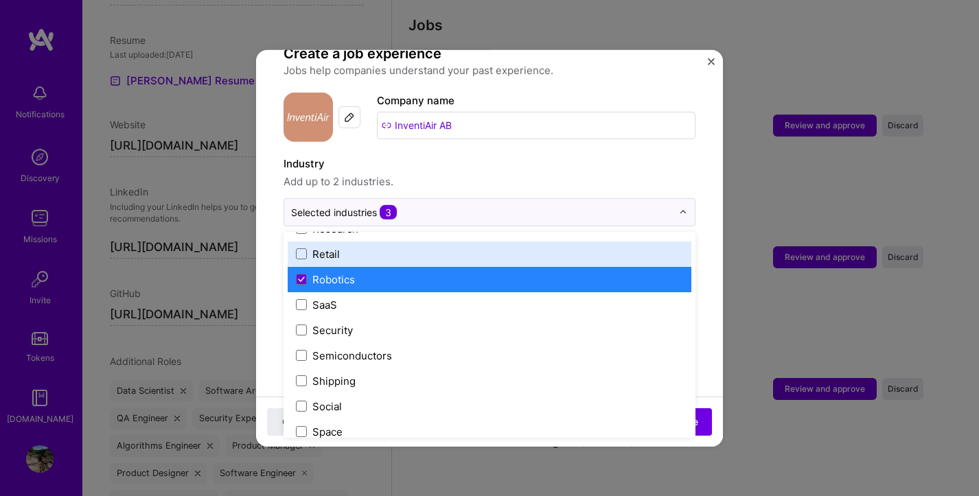
scroll to position [2699, 0]
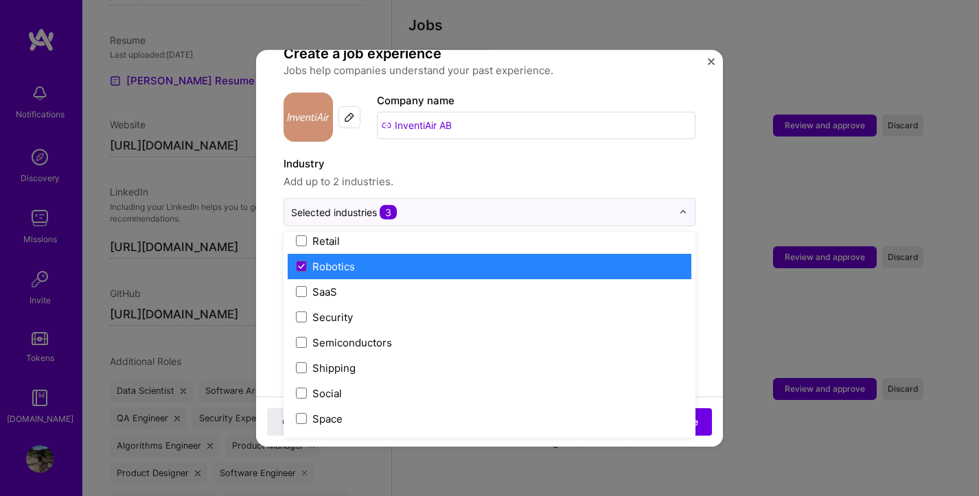
click at [299, 264] on icon at bounding box center [301, 266] width 7 height 5
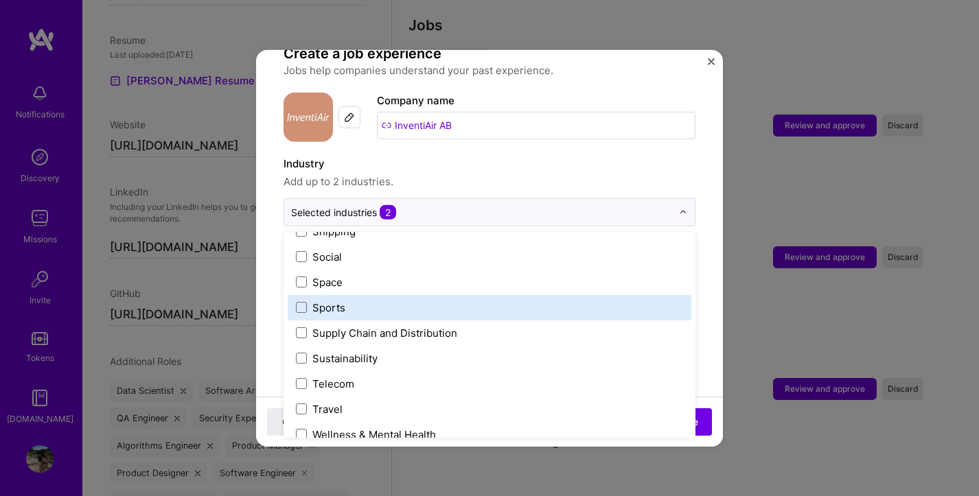
scroll to position [2837, 0]
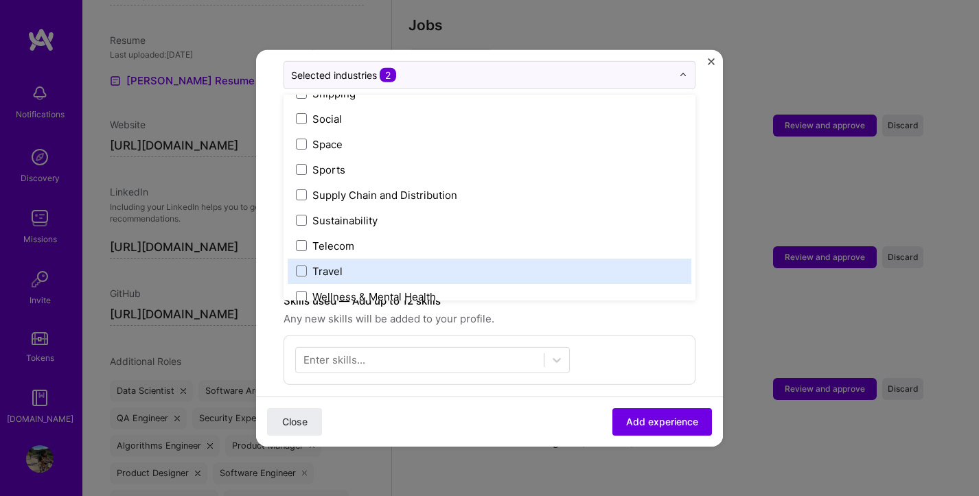
click at [655, 425] on span "Add experience" at bounding box center [662, 422] width 72 height 14
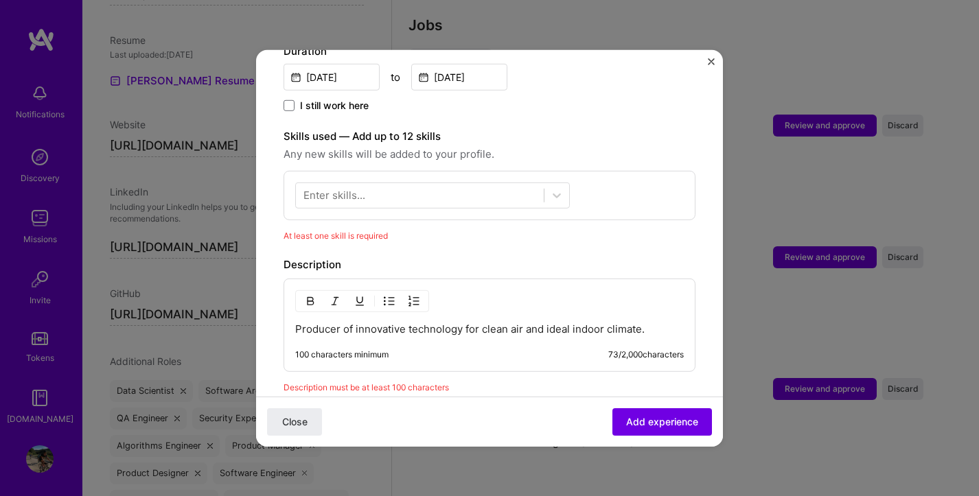
scroll to position [384, 0]
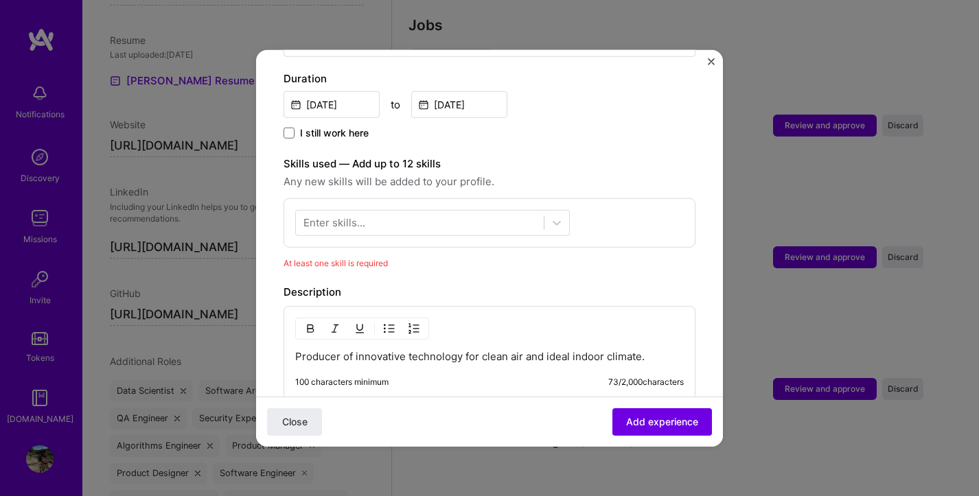
click at [494, 211] on div at bounding box center [420, 222] width 248 height 23
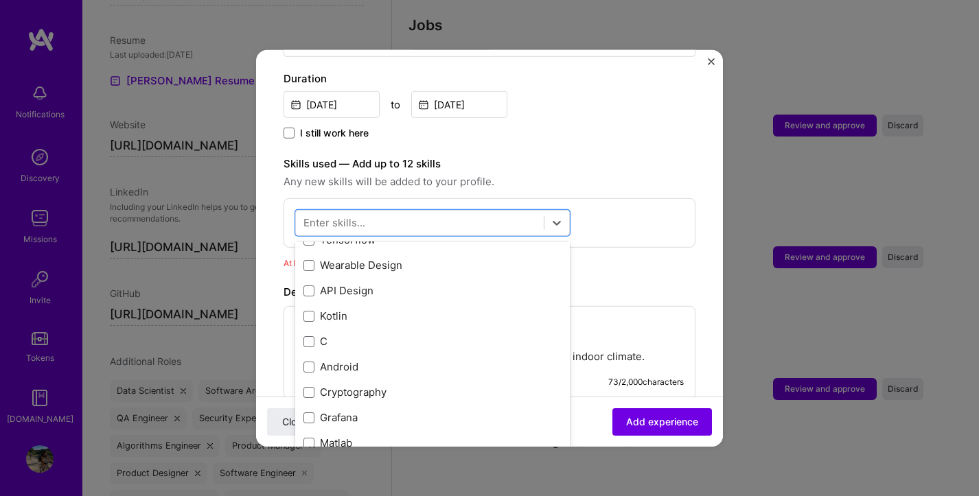
scroll to position [434, 0]
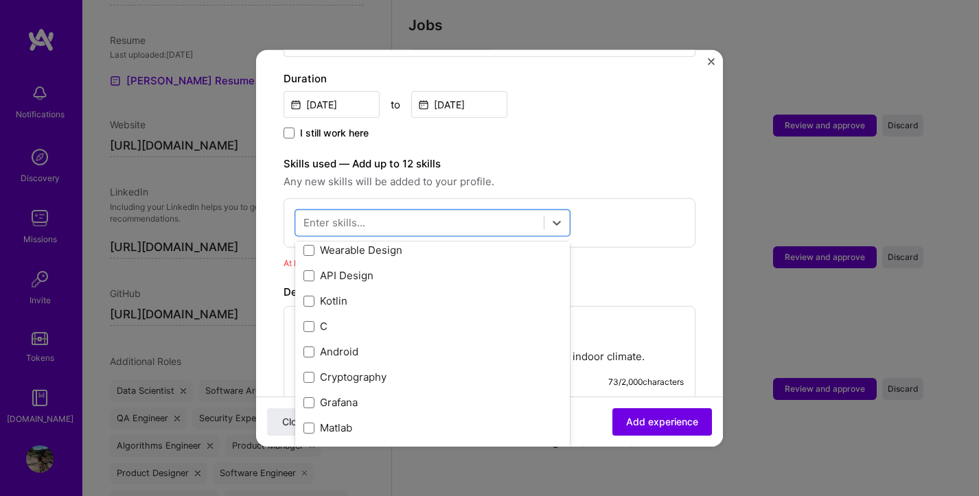
click at [437, 319] on div "C" at bounding box center [432, 326] width 258 height 14
click at [450, 319] on div "C" at bounding box center [432, 326] width 258 height 14
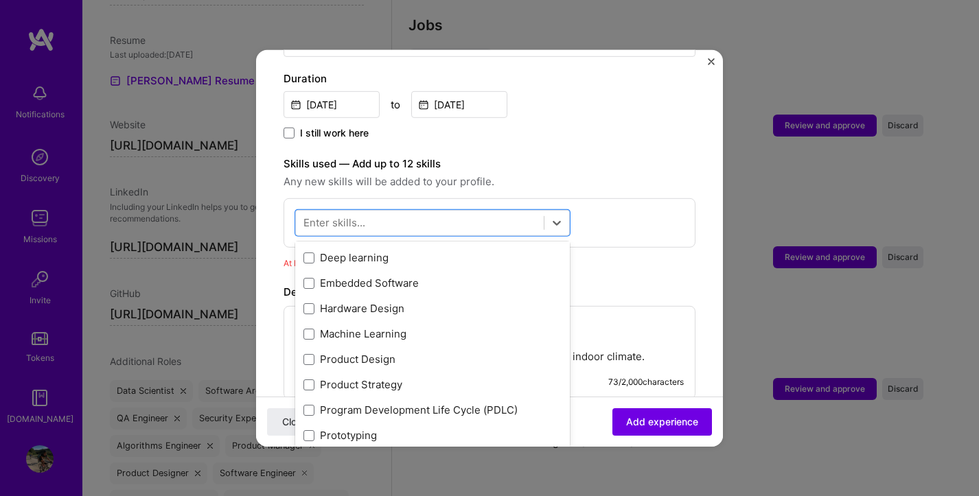
scroll to position [183, 0]
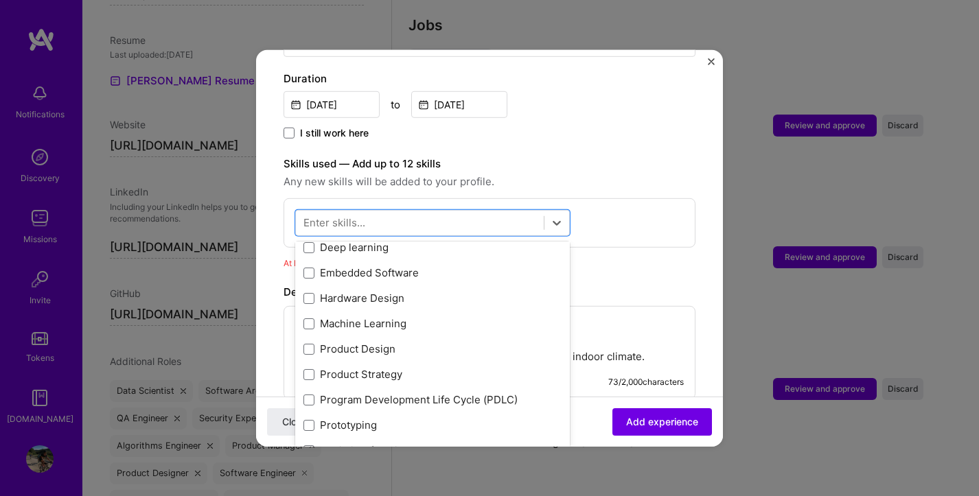
click at [438, 316] on div "Machine Learning" at bounding box center [432, 323] width 258 height 14
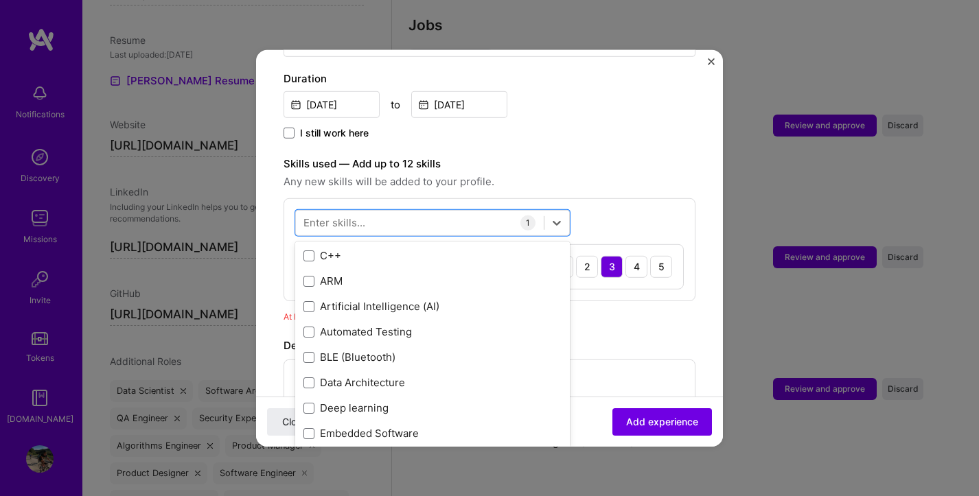
scroll to position [0, 0]
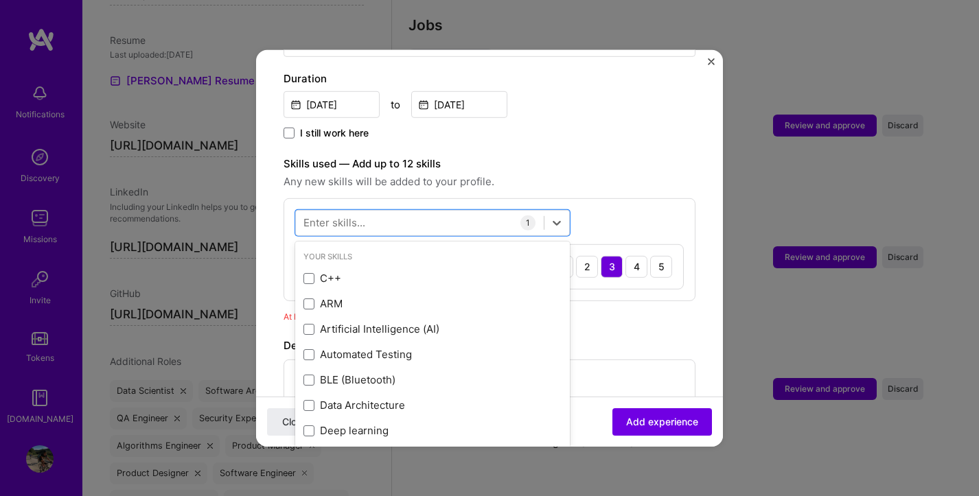
click at [434, 271] on div "C++" at bounding box center [432, 278] width 258 height 14
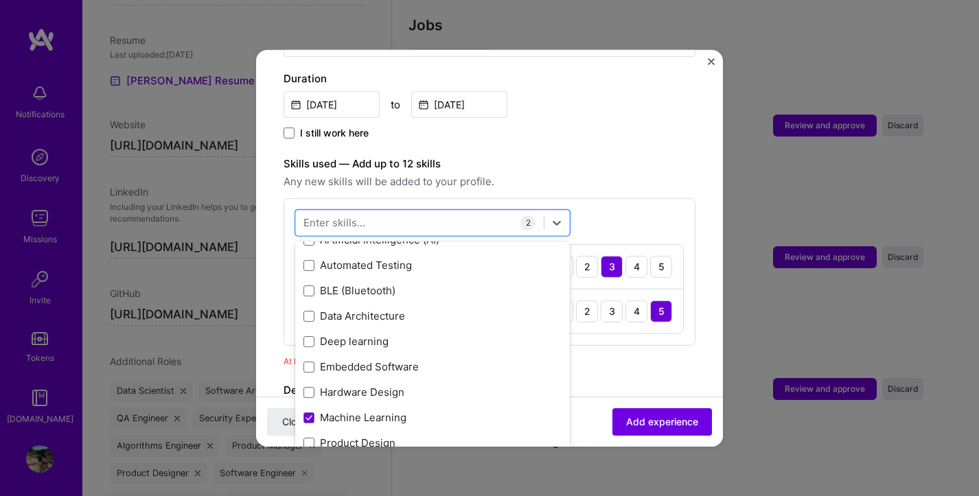
scroll to position [23, 0]
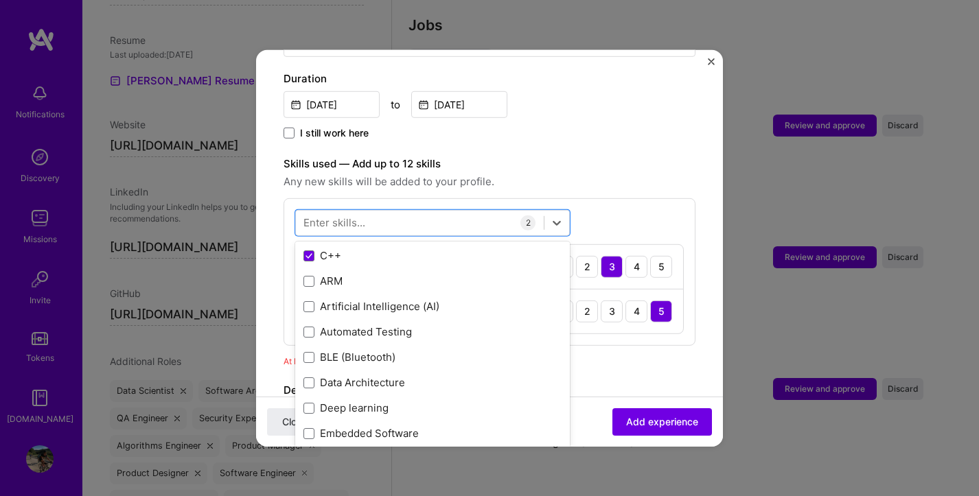
click at [440, 319] on div "Automated Testing" at bounding box center [432, 331] width 275 height 25
click at [441, 299] on div "Artificial Intelligence (AI)" at bounding box center [432, 306] width 258 height 14
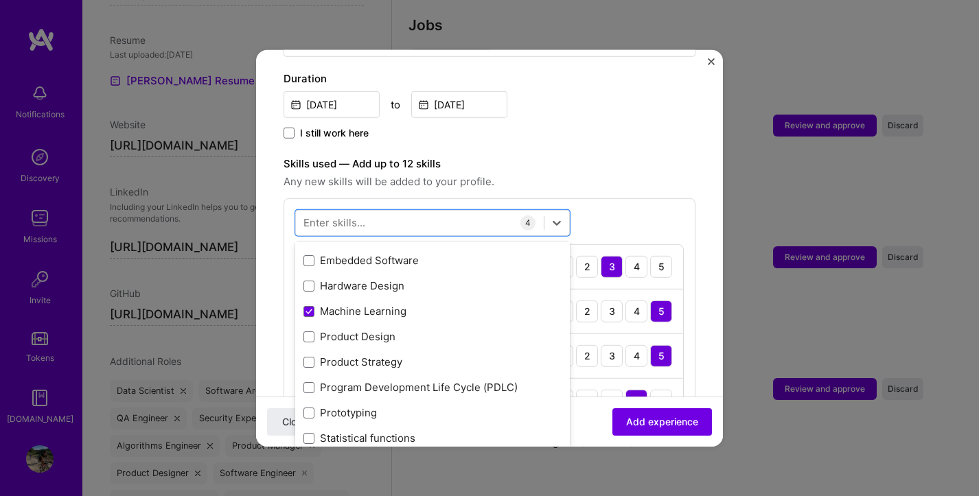
scroll to position [206, 0]
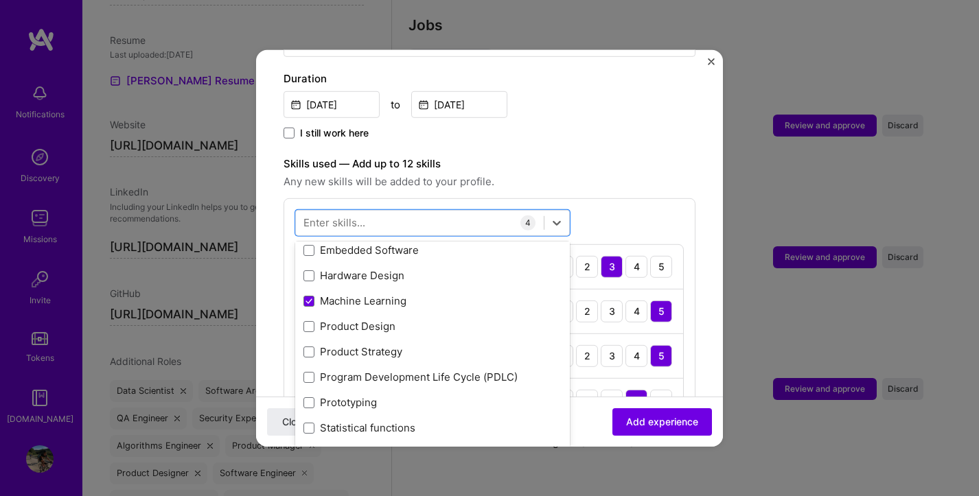
click at [450, 319] on div "Product Design" at bounding box center [432, 326] width 258 height 14
click at [445, 339] on div "Product Strategy" at bounding box center [432, 351] width 275 height 25
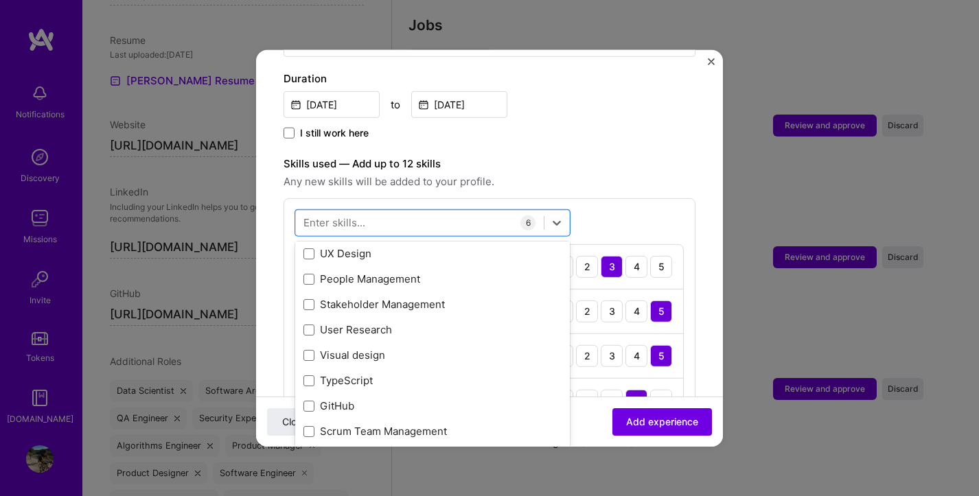
scroll to position [915, 0]
click at [451, 296] on div "Stakeholder Management" at bounding box center [432, 303] width 258 height 14
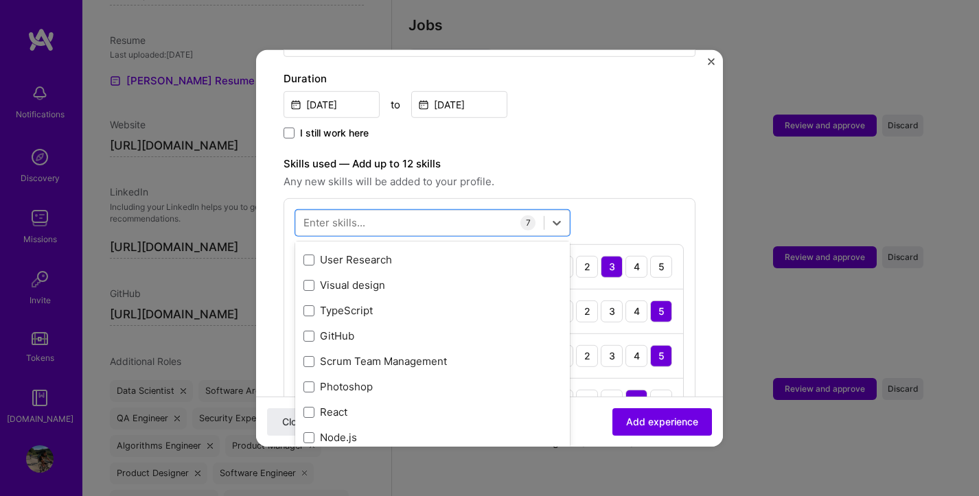
scroll to position [1007, 0]
click at [450, 310] on div "GitHub" at bounding box center [432, 312] width 275 height 25
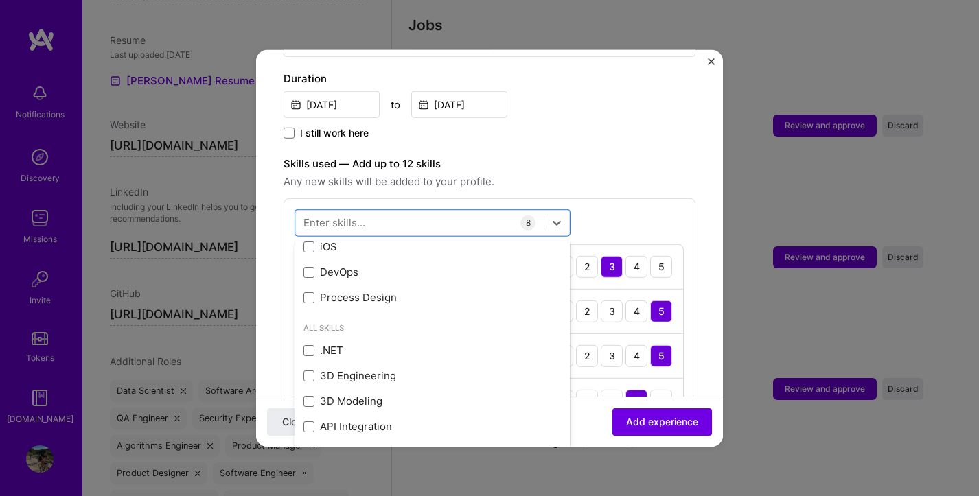
scroll to position [1556, 0]
click at [459, 290] on div "Process Design" at bounding box center [432, 297] width 258 height 14
click at [427, 290] on div "Process Design" at bounding box center [432, 297] width 258 height 14
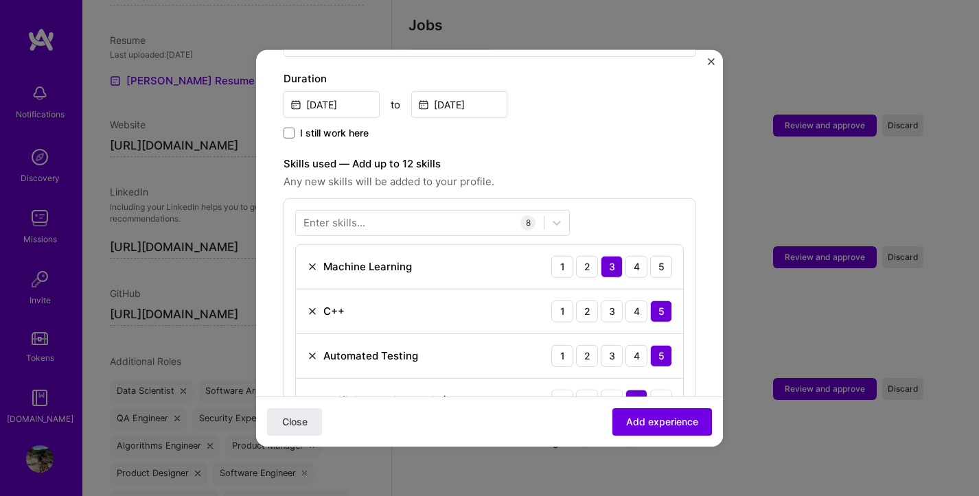
click at [629, 420] on span "Add experience" at bounding box center [662, 422] width 72 height 14
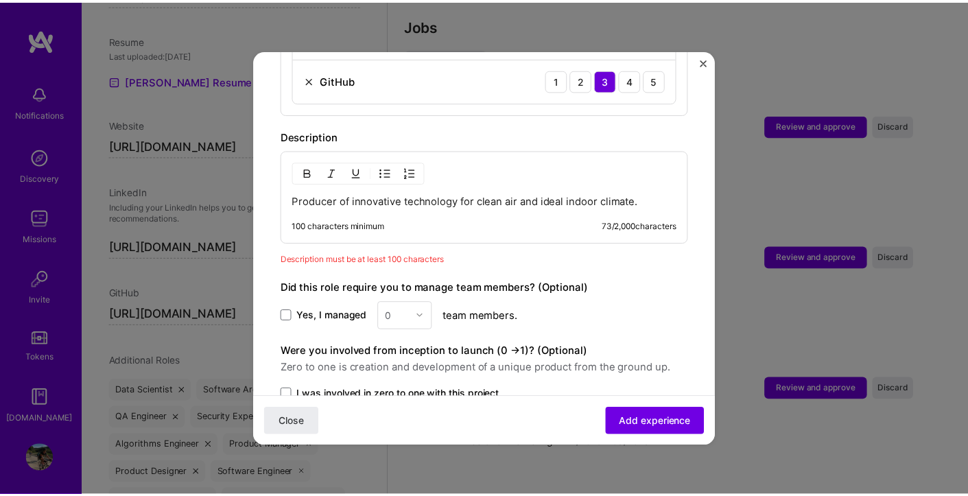
scroll to position [878, 0]
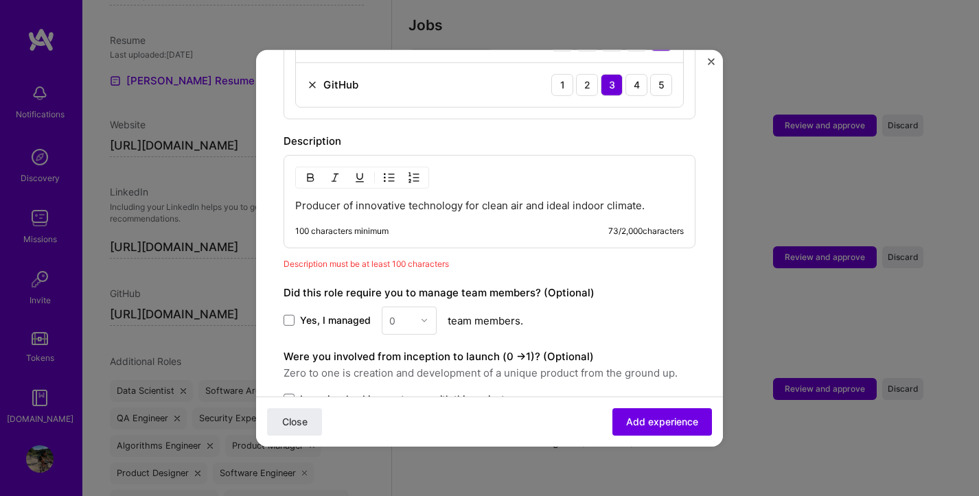
click at [653, 198] on p "Producer of innovative technology for clean air and ideal indoor climate." at bounding box center [489, 205] width 388 height 14
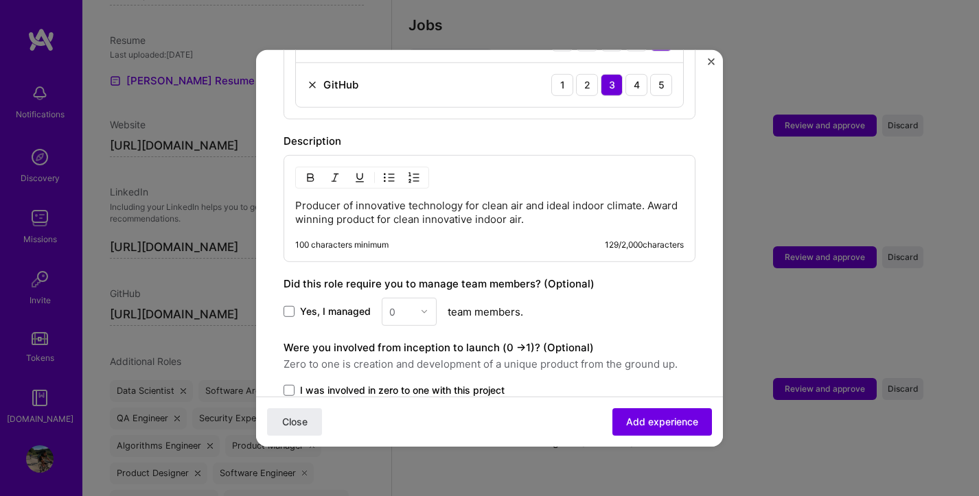
click at [635, 425] on span "Add experience" at bounding box center [662, 422] width 72 height 14
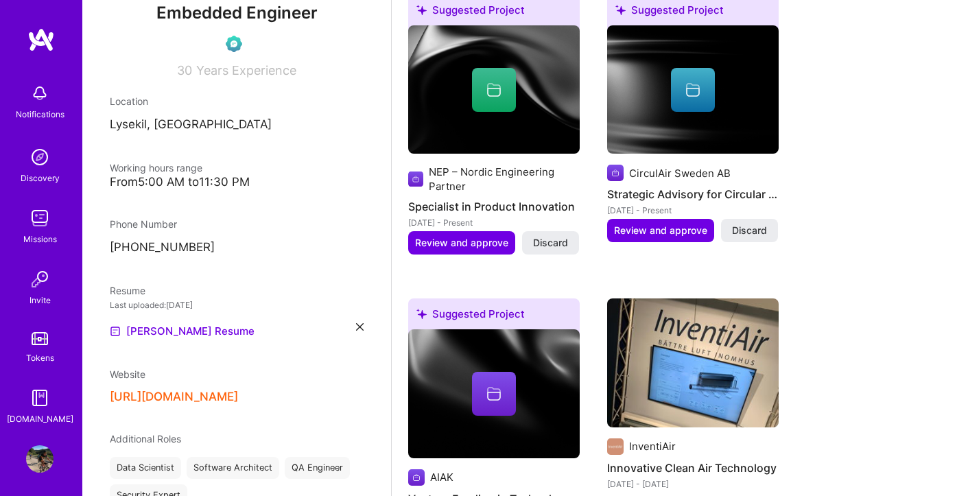
scroll to position [160, 0]
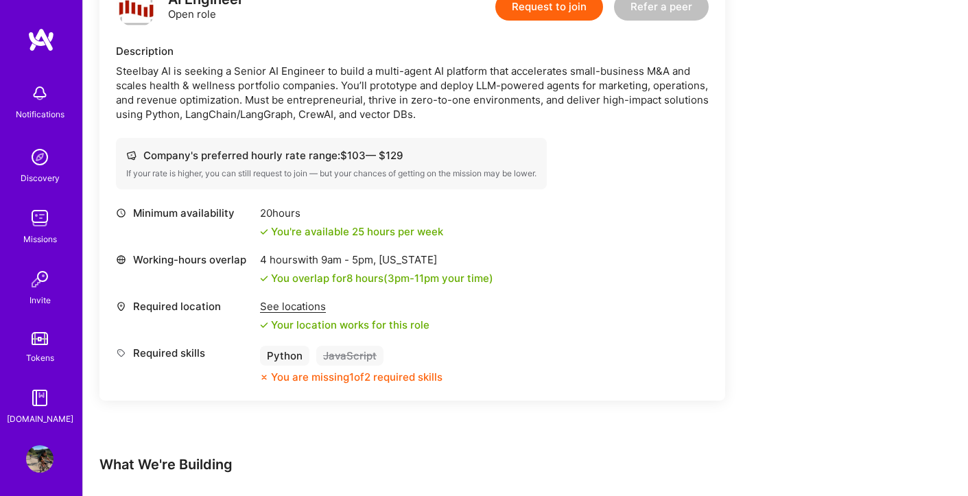
scroll to position [389, 0]
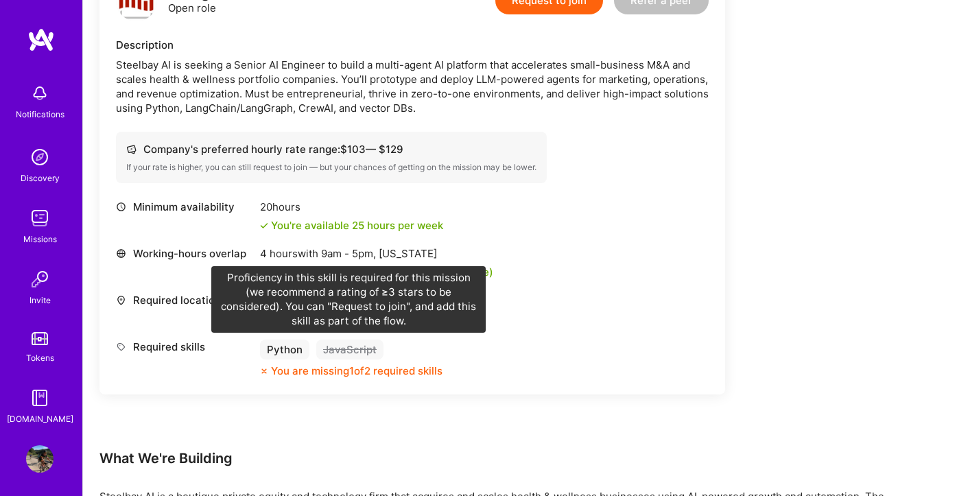
click at [350, 350] on div "JavaScript" at bounding box center [349, 350] width 67 height 20
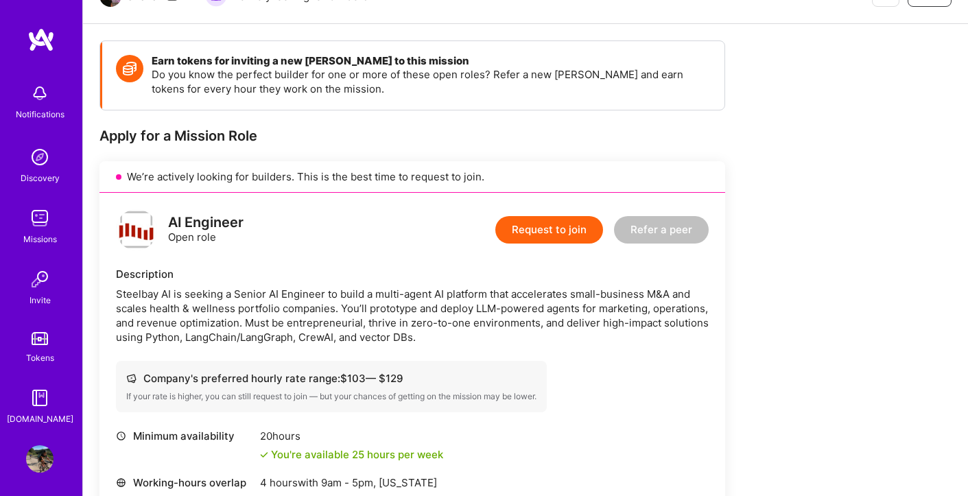
scroll to position [4, 0]
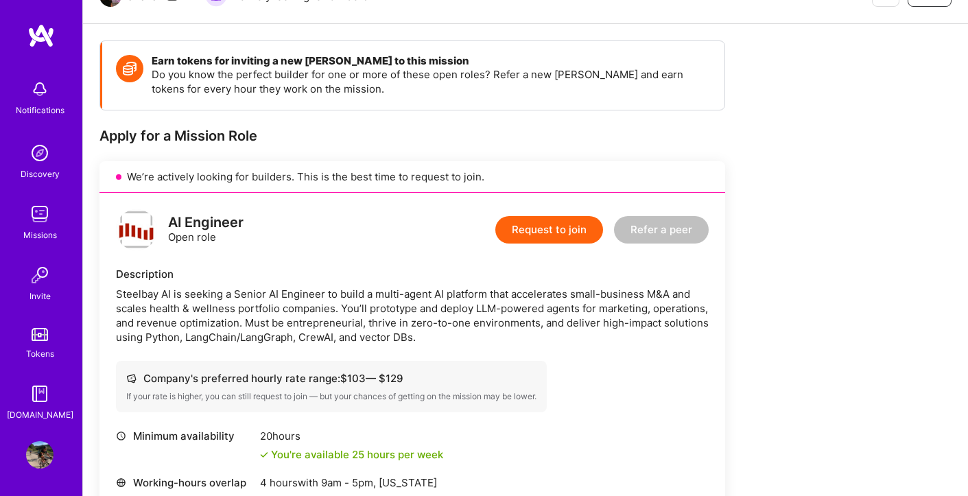
click at [38, 455] on img at bounding box center [39, 454] width 27 height 27
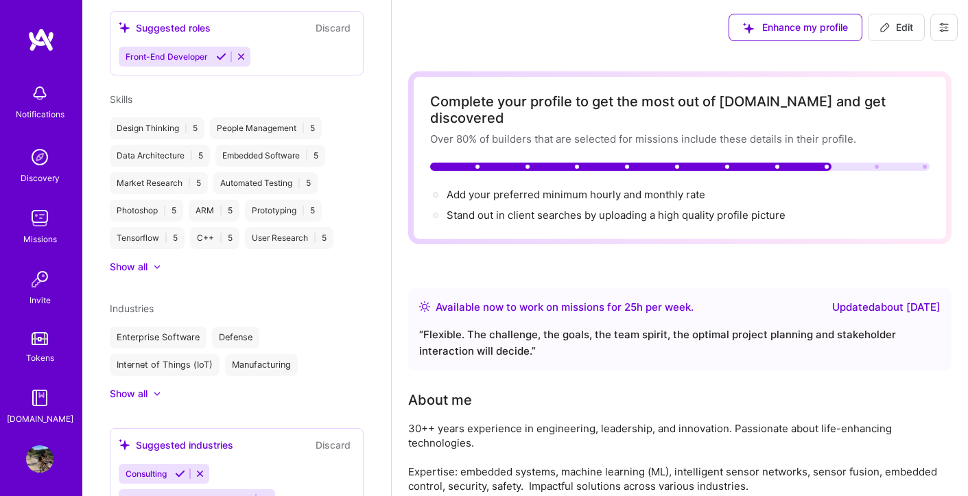
scroll to position [732, 0]
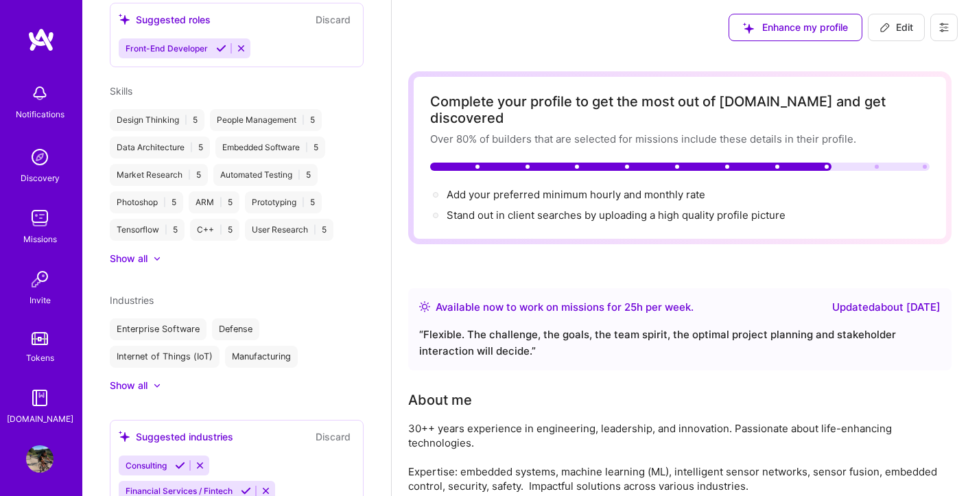
click at [145, 261] on div "Show all" at bounding box center [129, 259] width 38 height 14
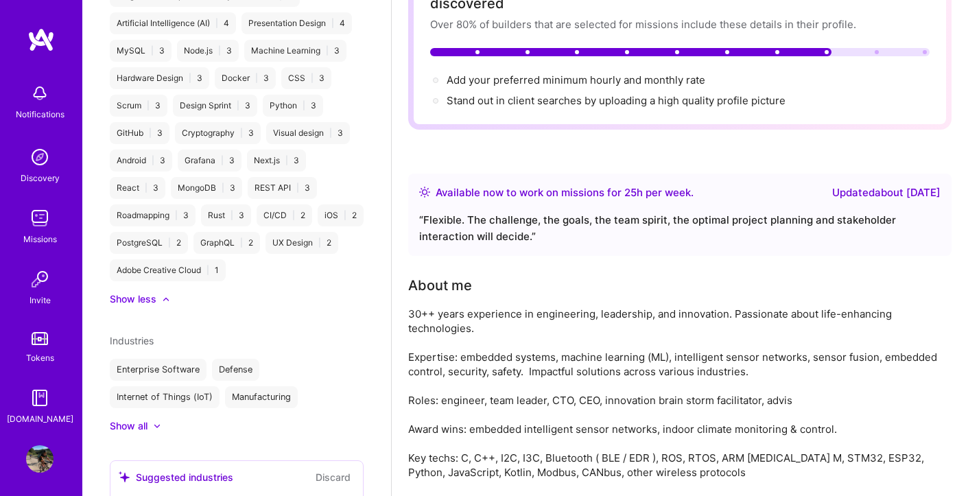
scroll to position [1259, 0]
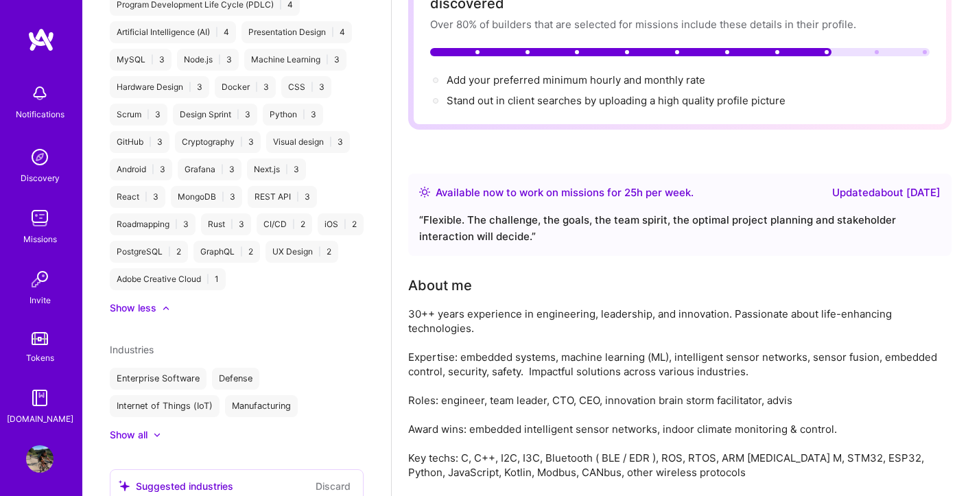
click at [226, 290] on div "Adobe Creative Cloud | 1" at bounding box center [168, 279] width 116 height 22
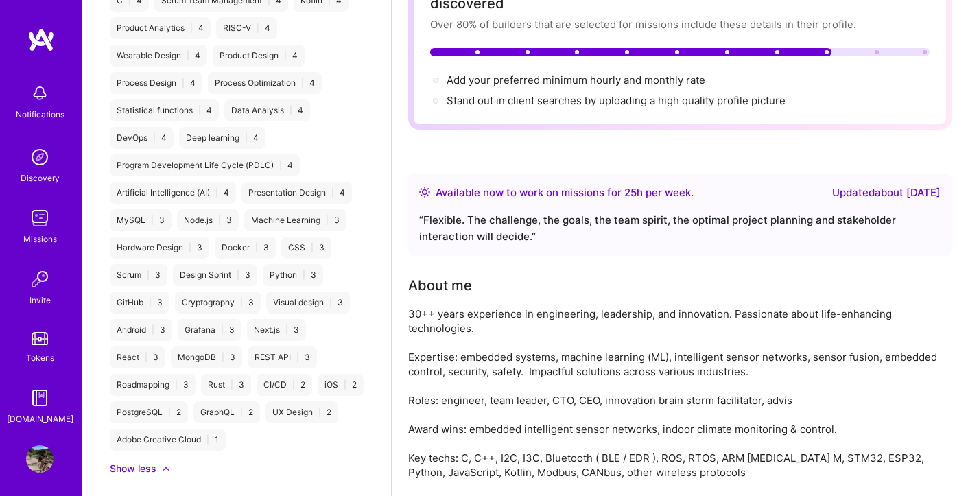
click at [172, 224] on div "MySQL | 3" at bounding box center [141, 220] width 62 height 22
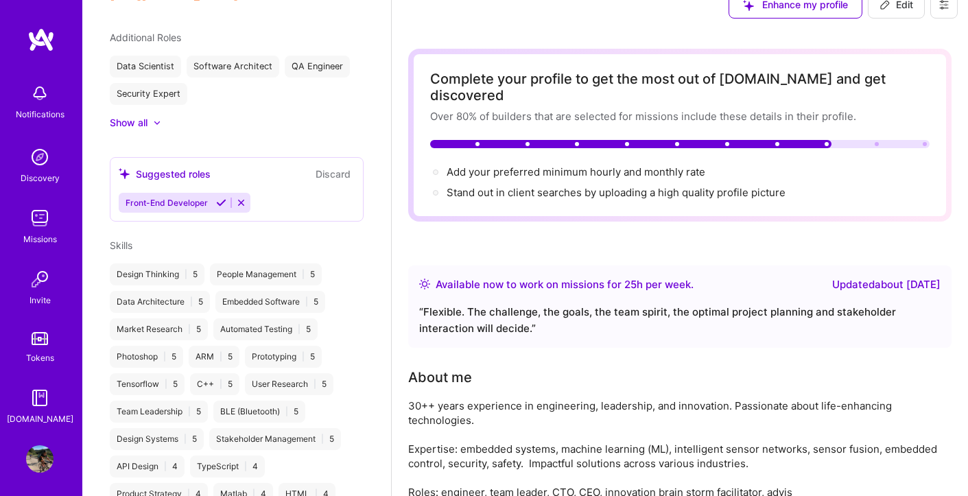
scroll to position [573, 0]
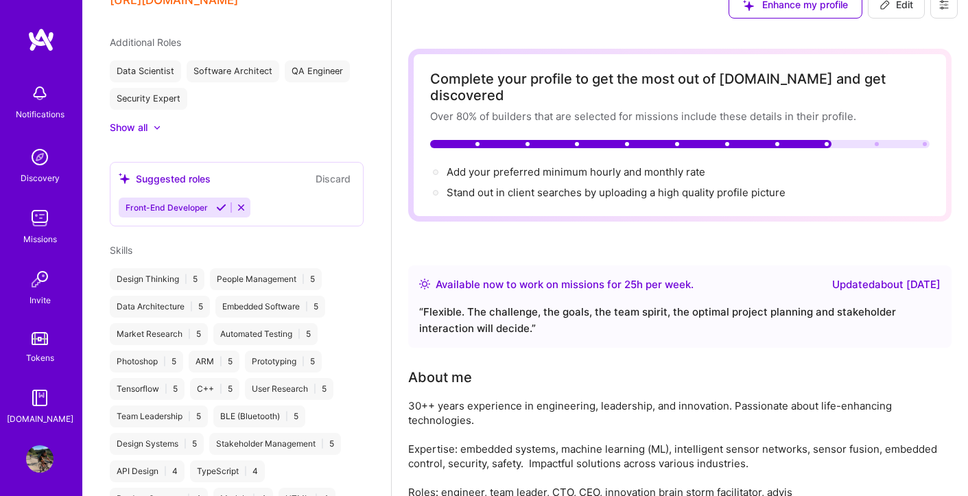
click at [152, 251] on div "Skills" at bounding box center [237, 250] width 254 height 14
click at [132, 249] on span "Skills" at bounding box center [121, 250] width 23 height 12
click at [124, 249] on span "Skills" at bounding box center [121, 250] width 23 height 12
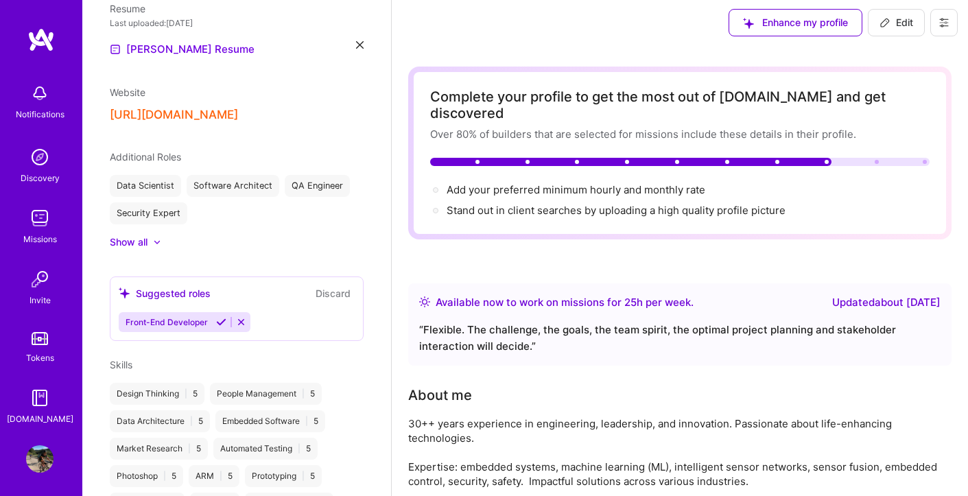
scroll to position [0, 0]
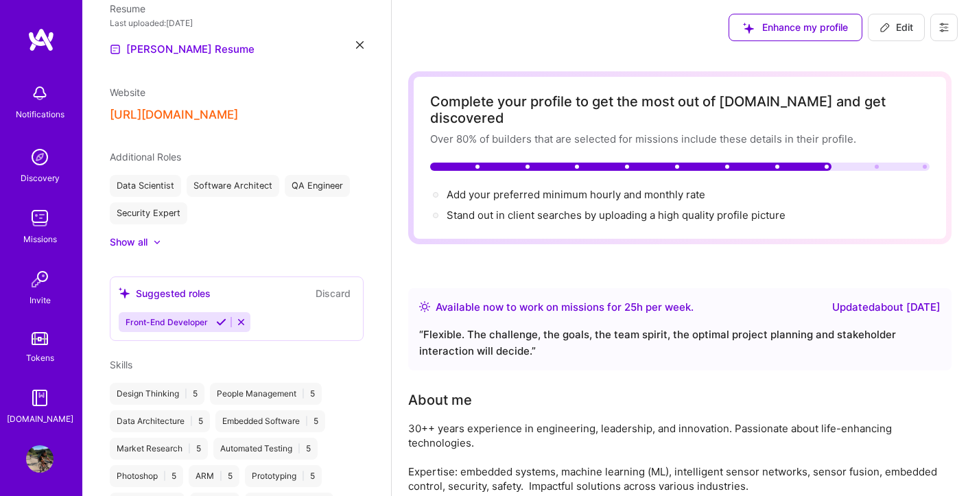
click at [892, 33] on span "Edit" at bounding box center [897, 28] width 34 height 14
select select "SE"
select select "Right Now"
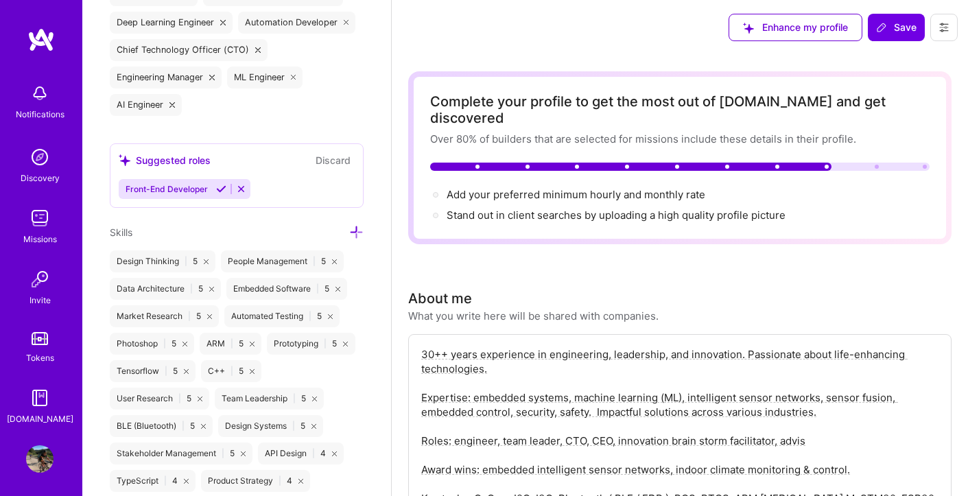
scroll to position [1270, 0]
click at [349, 231] on icon at bounding box center [356, 231] width 14 height 14
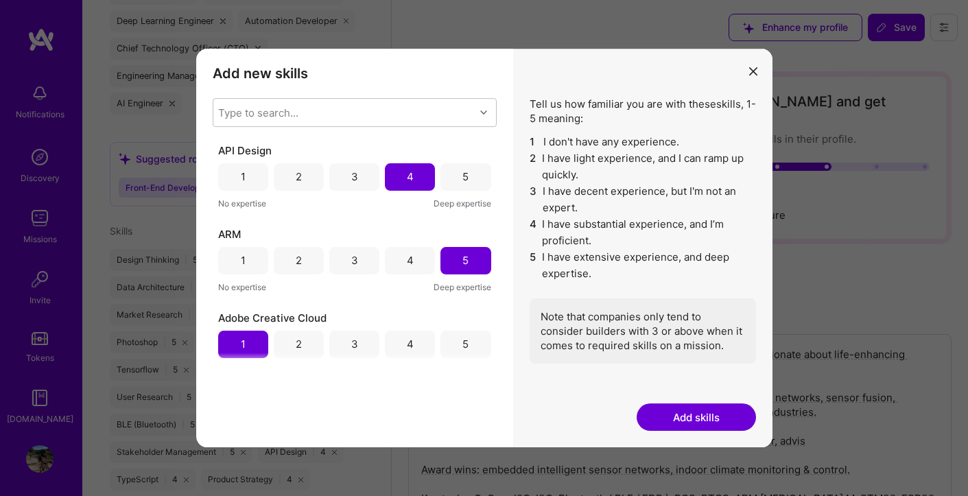
click at [327, 118] on div "Type to search..." at bounding box center [344, 112] width 262 height 27
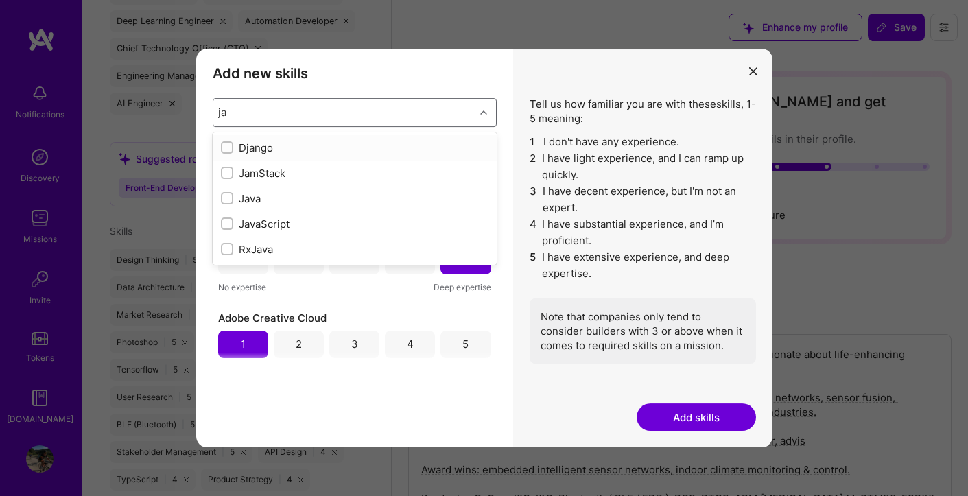
type input "jav"
click at [227, 171] on input "modal" at bounding box center [229, 174] width 10 height 10
checkbox input "false"
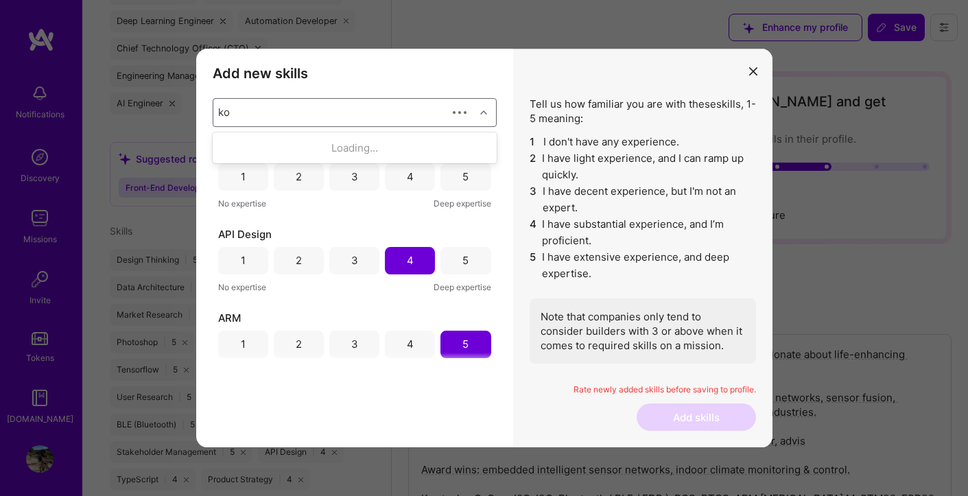
type input "kot"
drag, startPoint x: 272, startPoint y: 109, endPoint x: 206, endPoint y: 106, distance: 65.9
click at [211, 108] on div "Add new skills Tell us how familiar you are with given skills, using between 1 …" at bounding box center [354, 248] width 317 height 399
click at [407, 183] on div "4" at bounding box center [410, 177] width 7 height 14
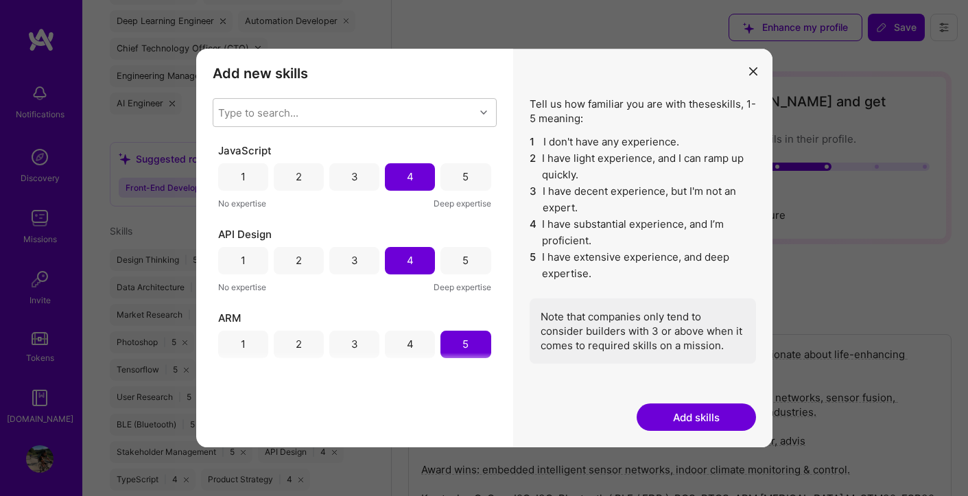
click at [712, 424] on button "Add skills" at bounding box center [696, 417] width 119 height 27
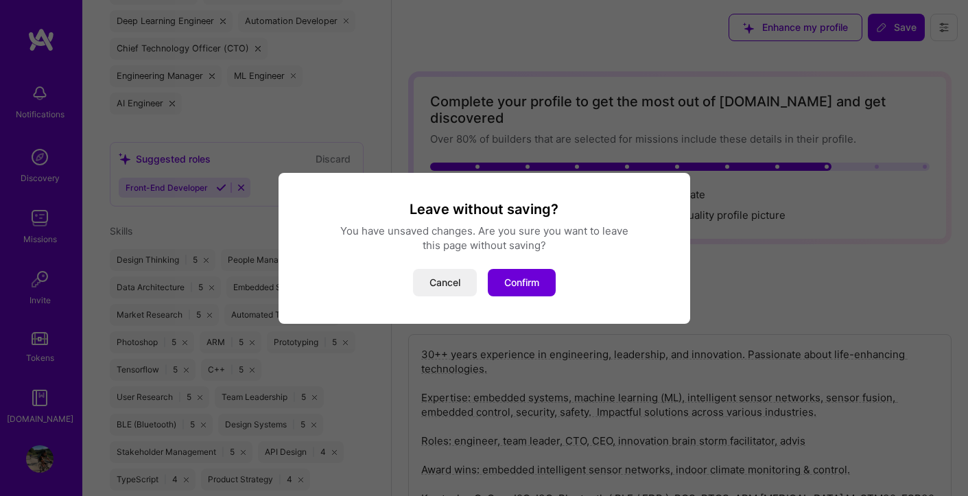
click at [460, 279] on button "Cancel" at bounding box center [445, 282] width 64 height 27
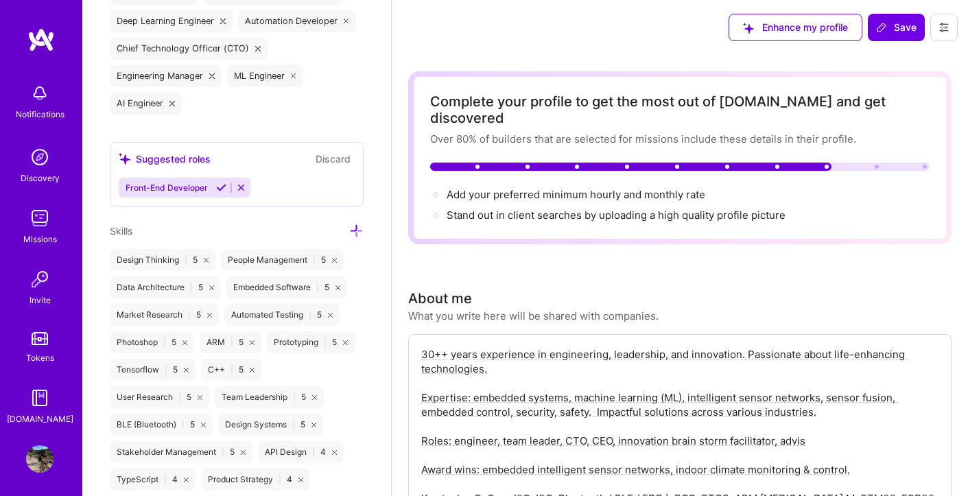
click at [895, 27] on span "Save" at bounding box center [896, 28] width 40 height 14
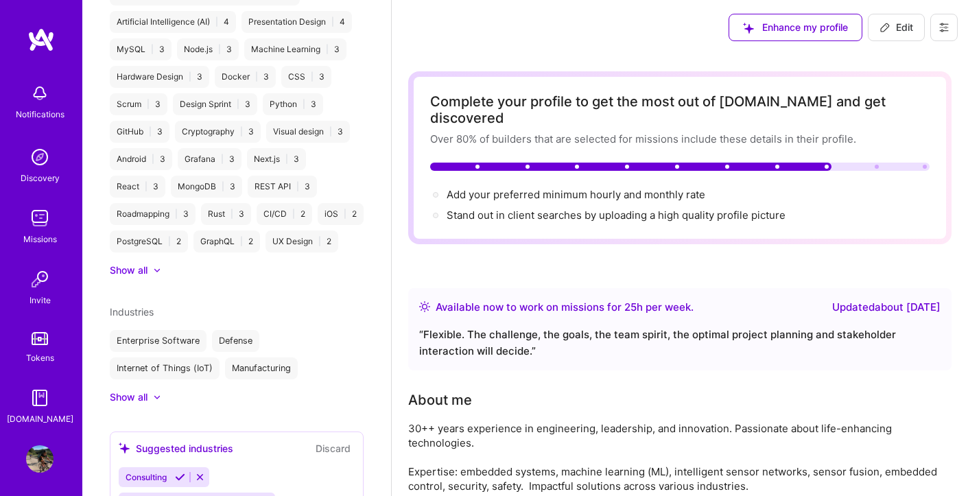
scroll to position [925, 0]
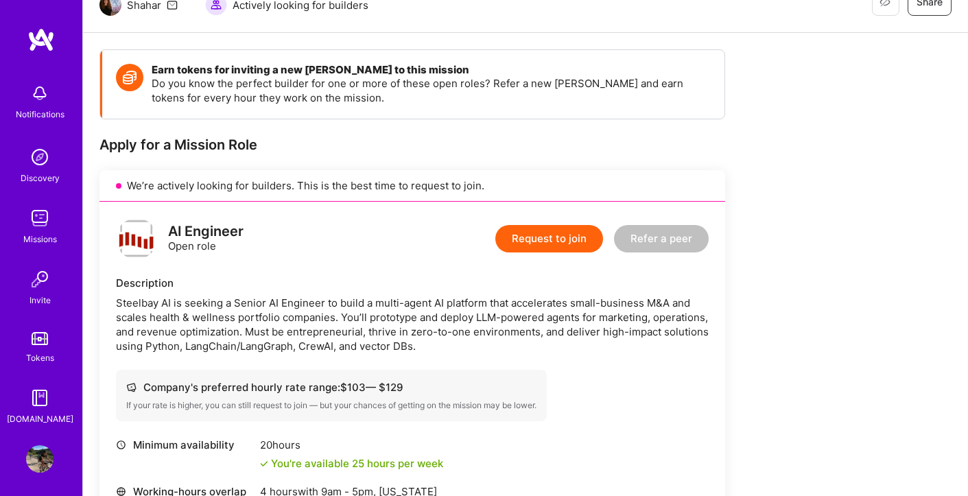
scroll to position [148, 0]
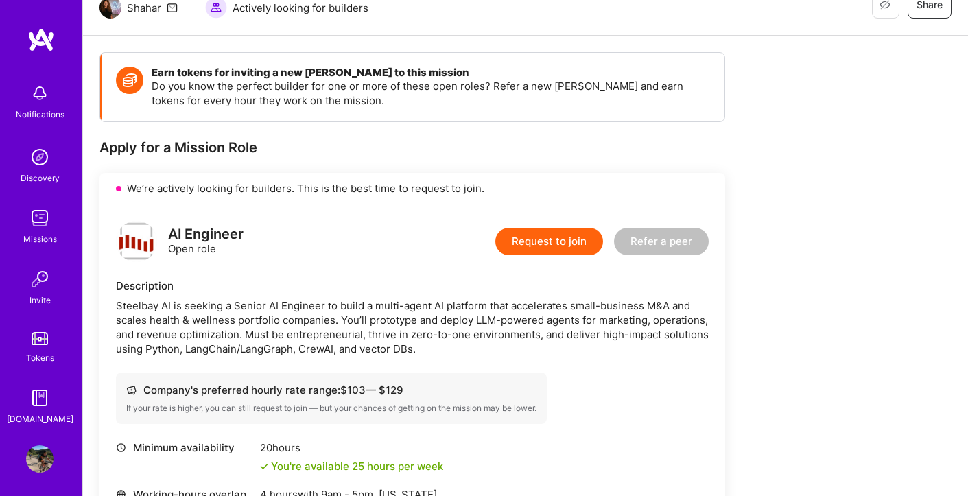
click at [555, 242] on button "Request to join" at bounding box center [550, 241] width 108 height 27
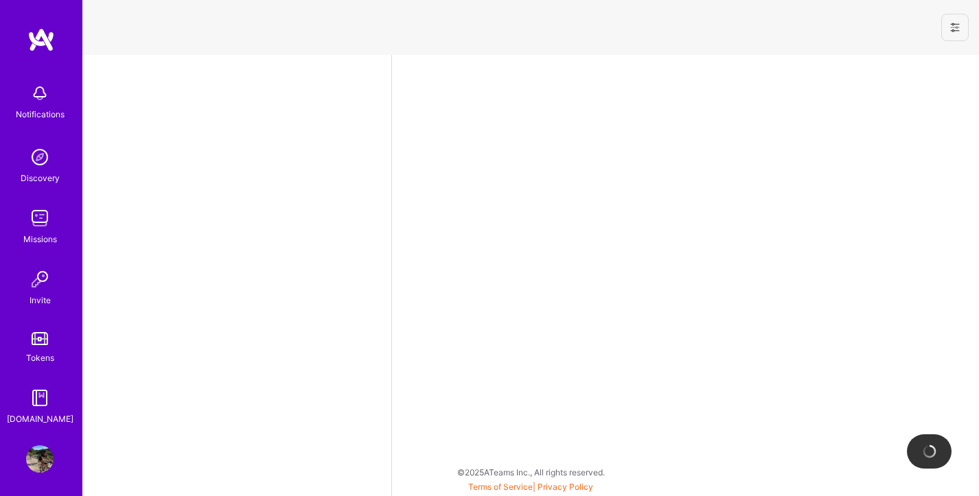
select select "SE"
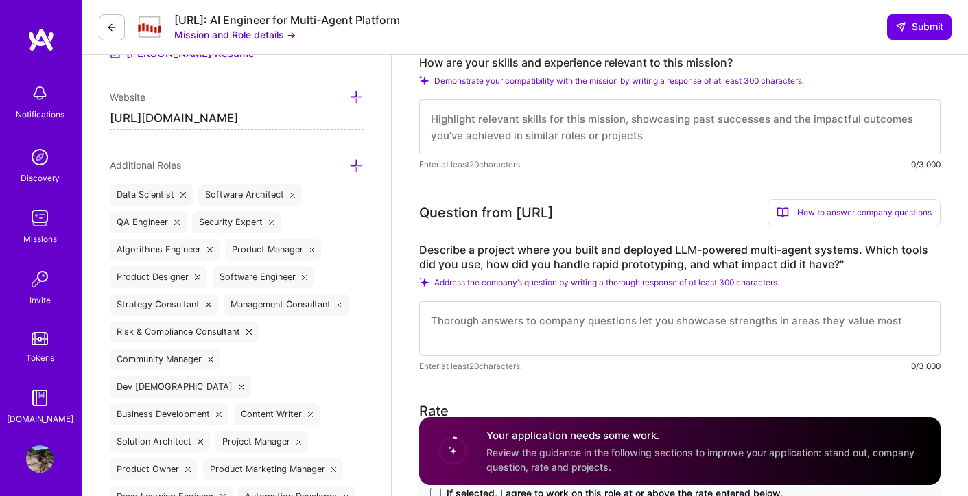
scroll to position [434, 0]
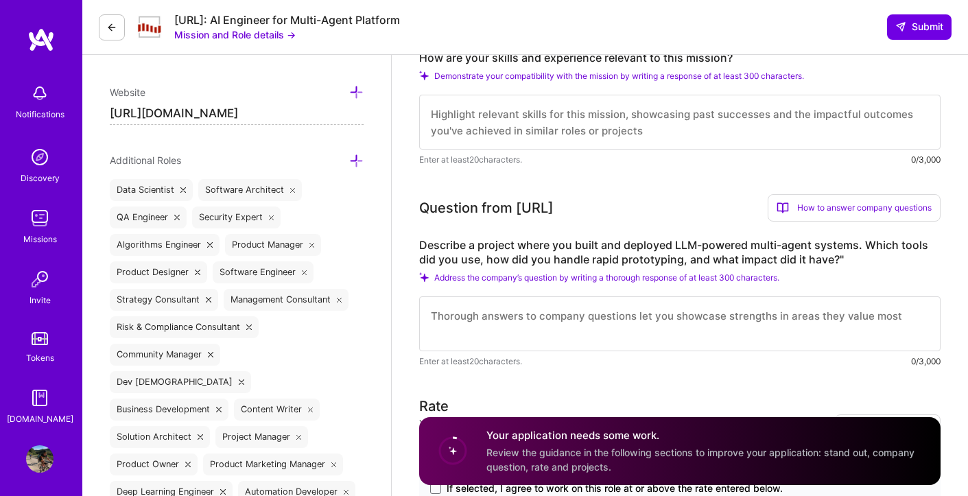
click at [590, 322] on textarea at bounding box center [680, 324] width 522 height 55
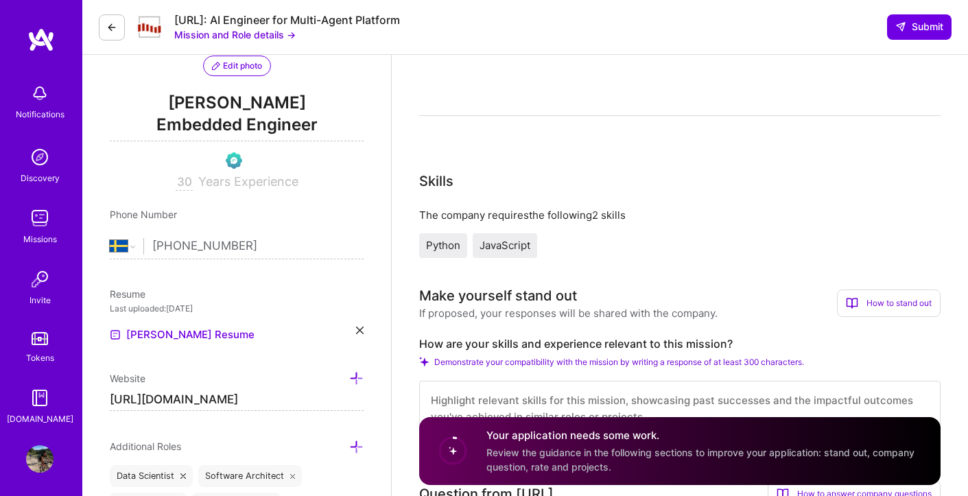
scroll to position [137, 0]
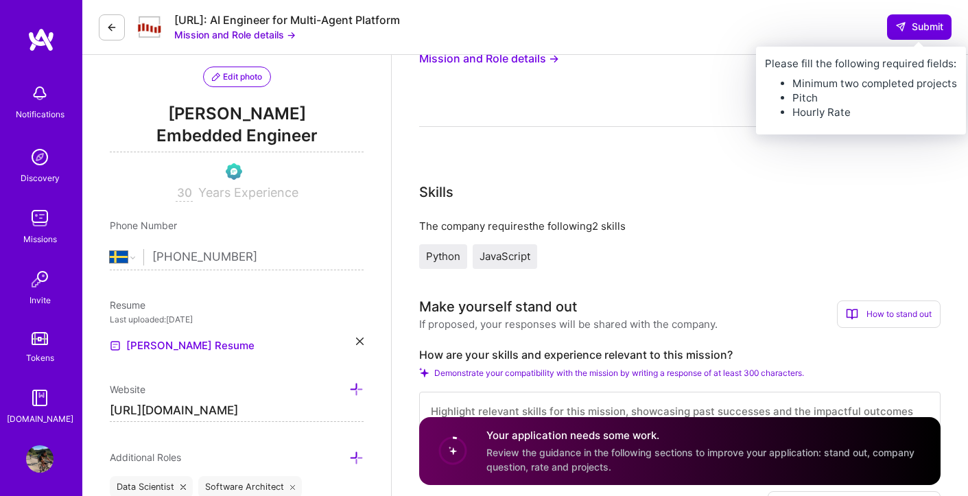
click at [934, 25] on span "Submit" at bounding box center [920, 27] width 48 height 14
